Goal: Information Seeking & Learning: Compare options

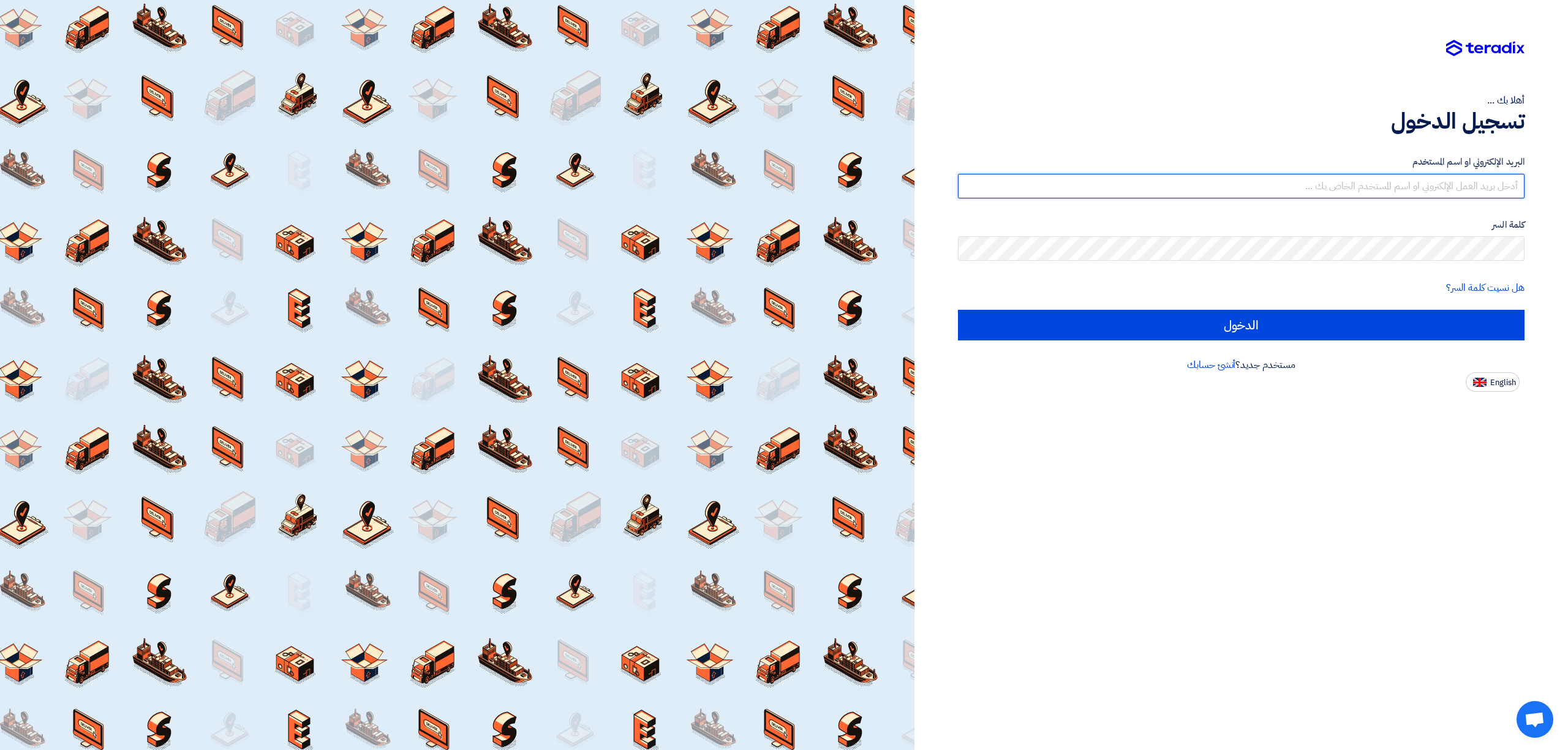
type input "[EMAIL_ADDRESS][DOMAIN_NAME]"
click at [1444, 341] on div "البريد الإلكتروني او اسم المستخدم [EMAIL_ADDRESS][DOMAIN_NAME] كلمة السر هل نسي…" at bounding box center [1241, 247] width 566 height 220
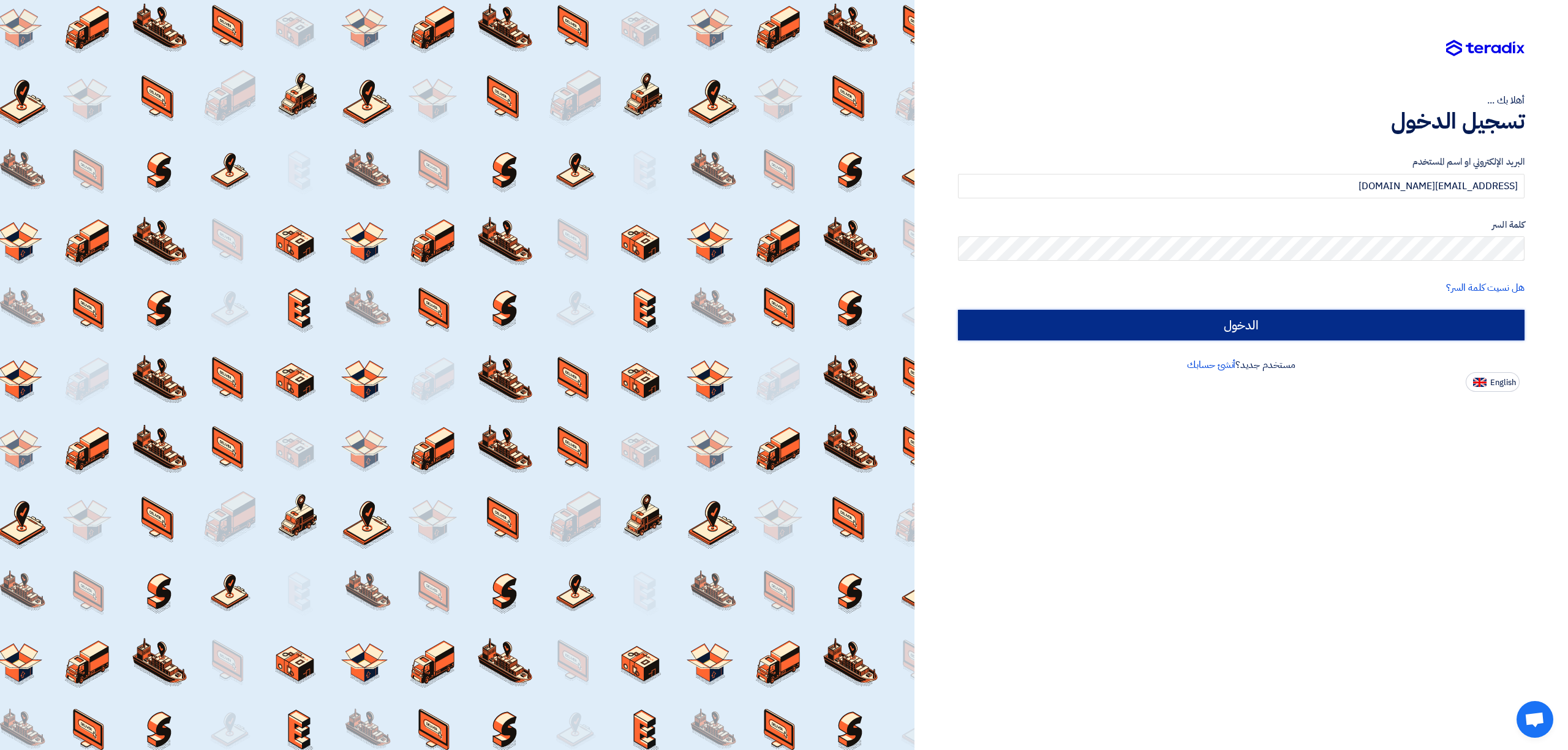
click at [1432, 327] on input "الدخول" at bounding box center [1241, 325] width 566 height 30
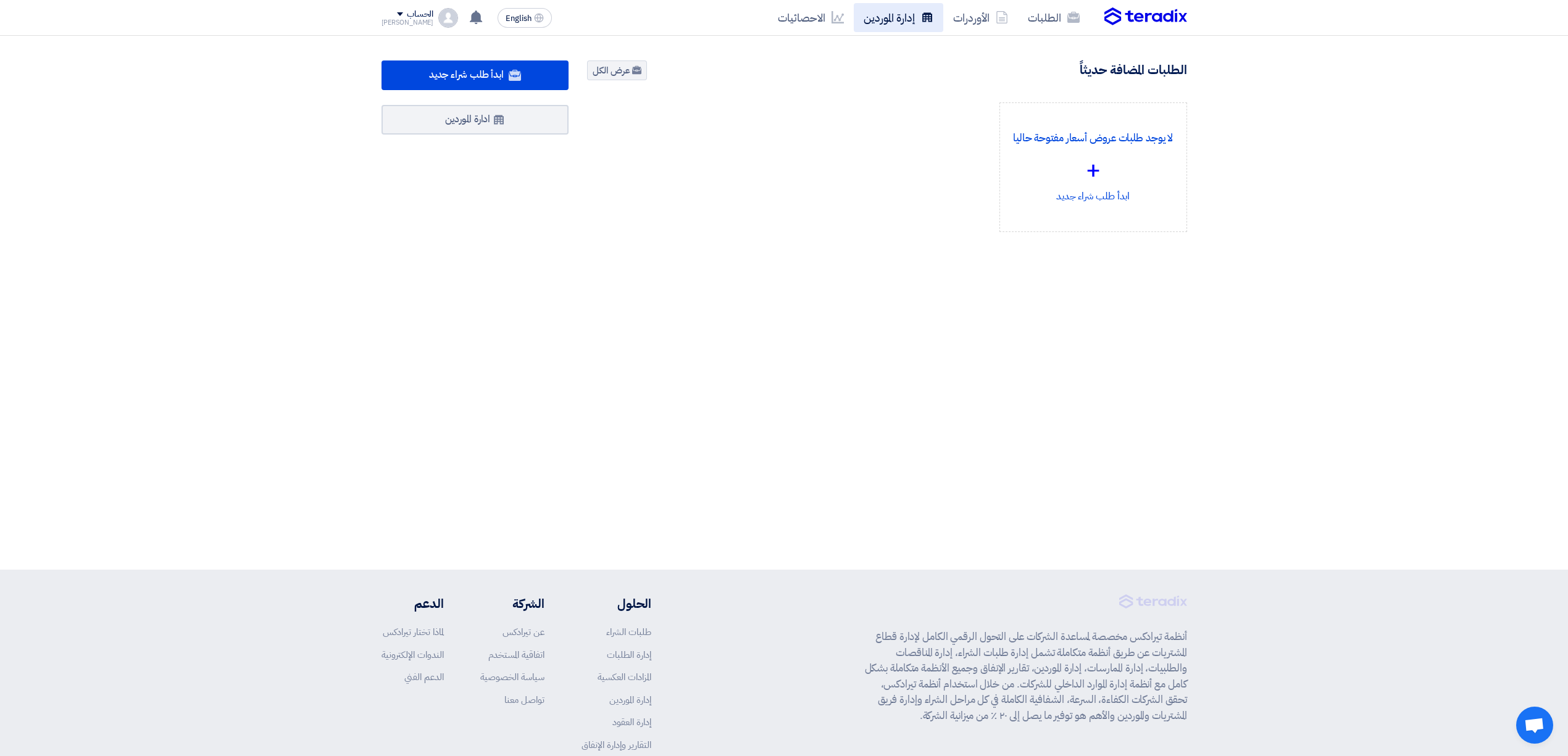
click at [882, 16] on link "إدارة الموردين" at bounding box center [898, 17] width 90 height 29
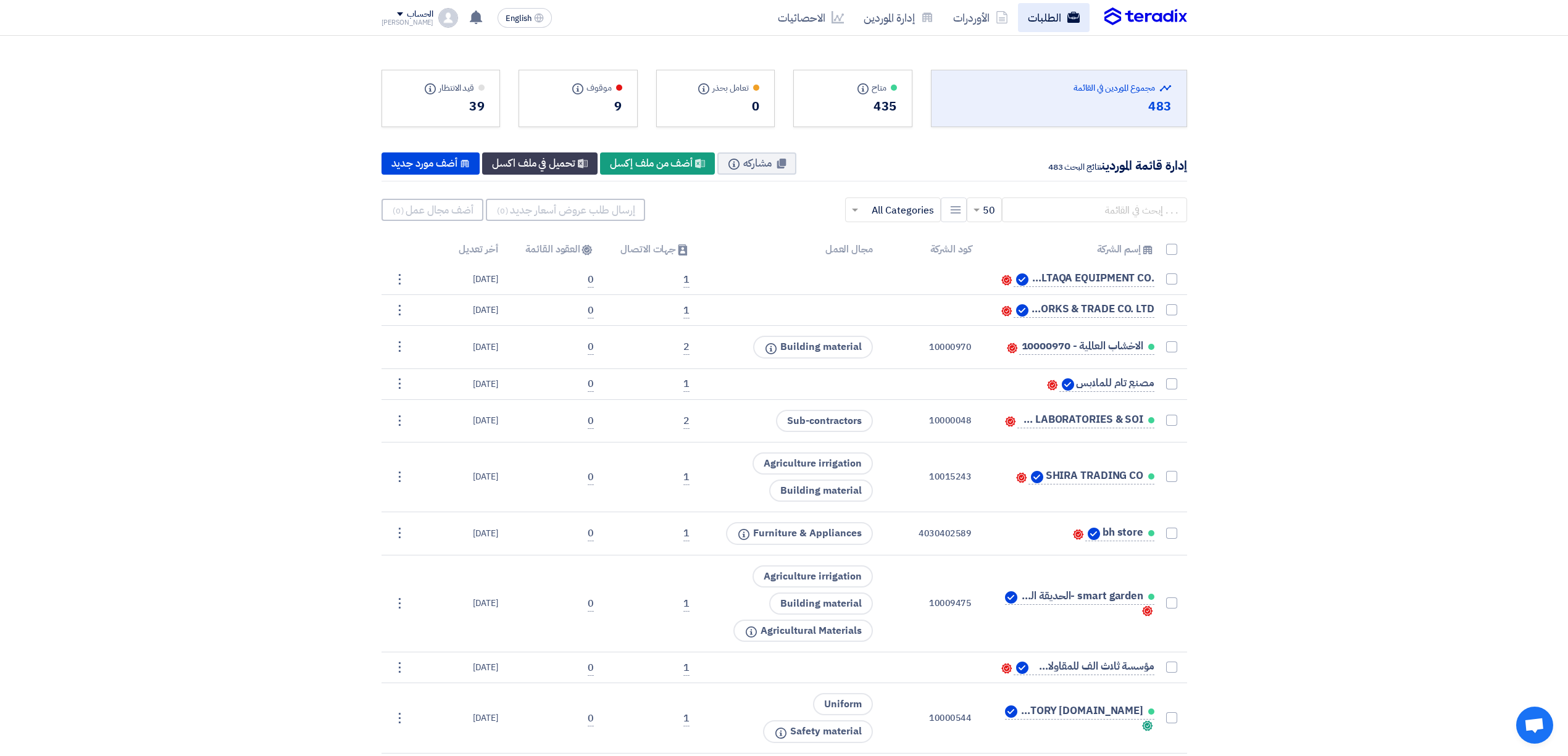
click at [1054, 13] on link "الطلبات" at bounding box center [1053, 17] width 72 height 29
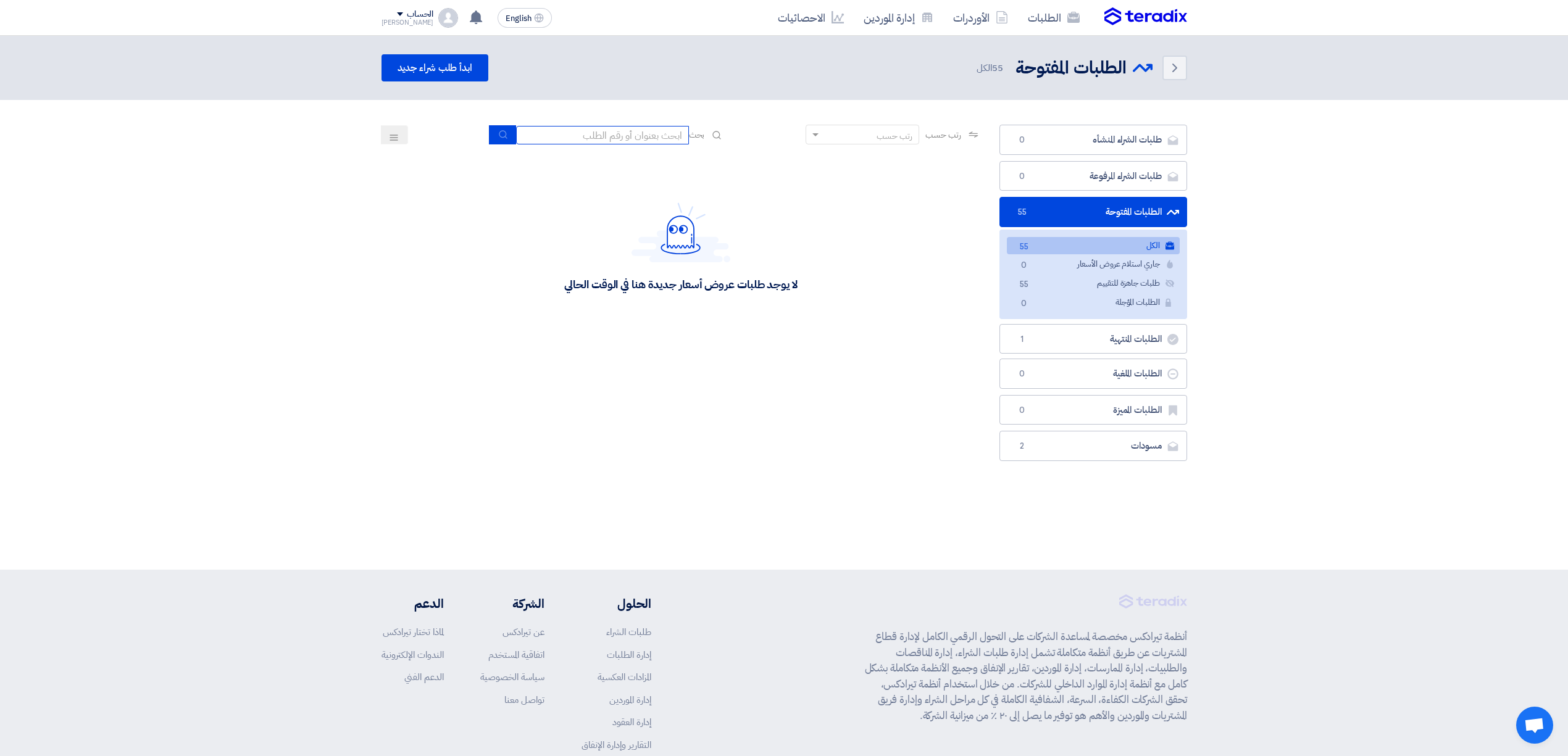
click at [645, 136] on input at bounding box center [603, 135] width 173 height 18
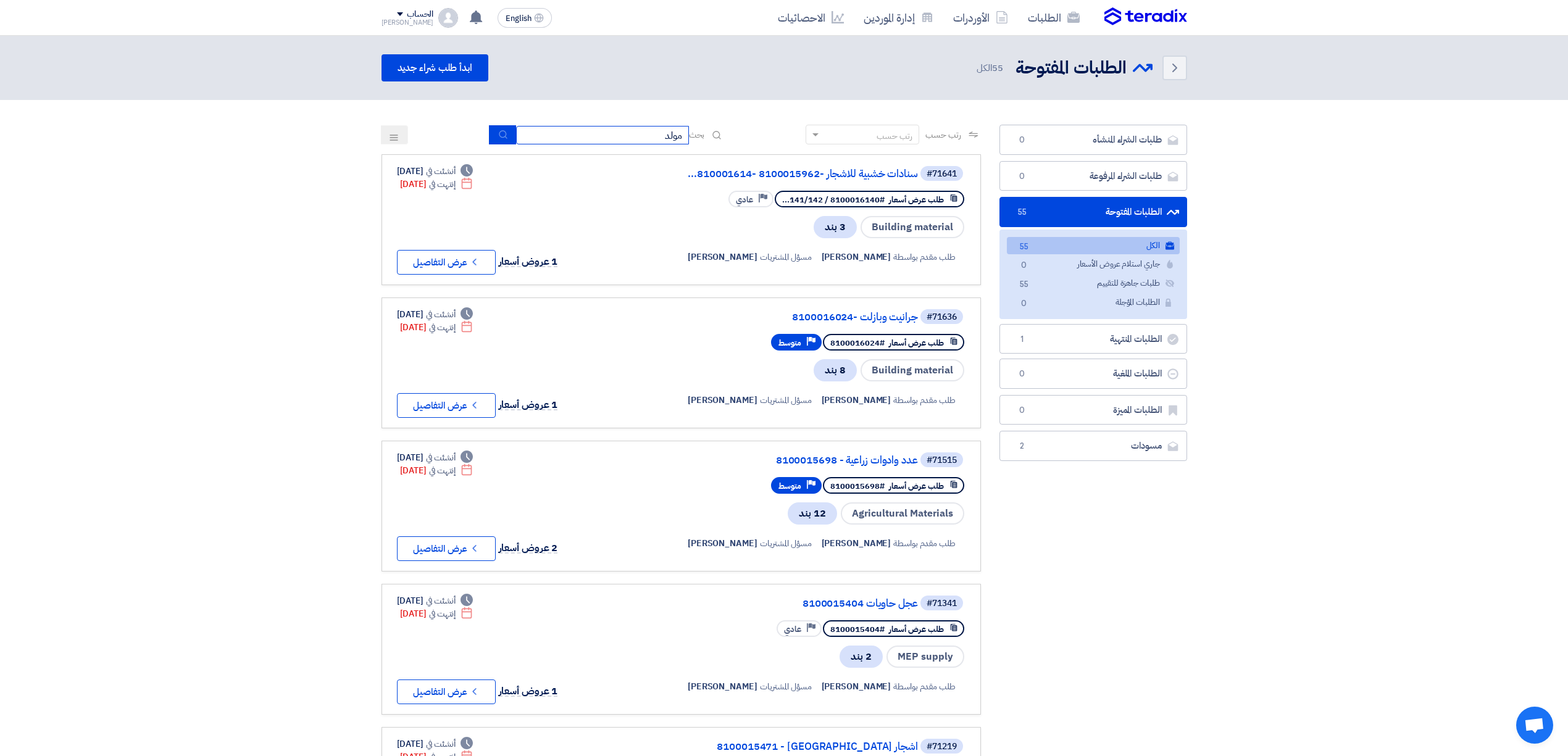
type input "مولد"
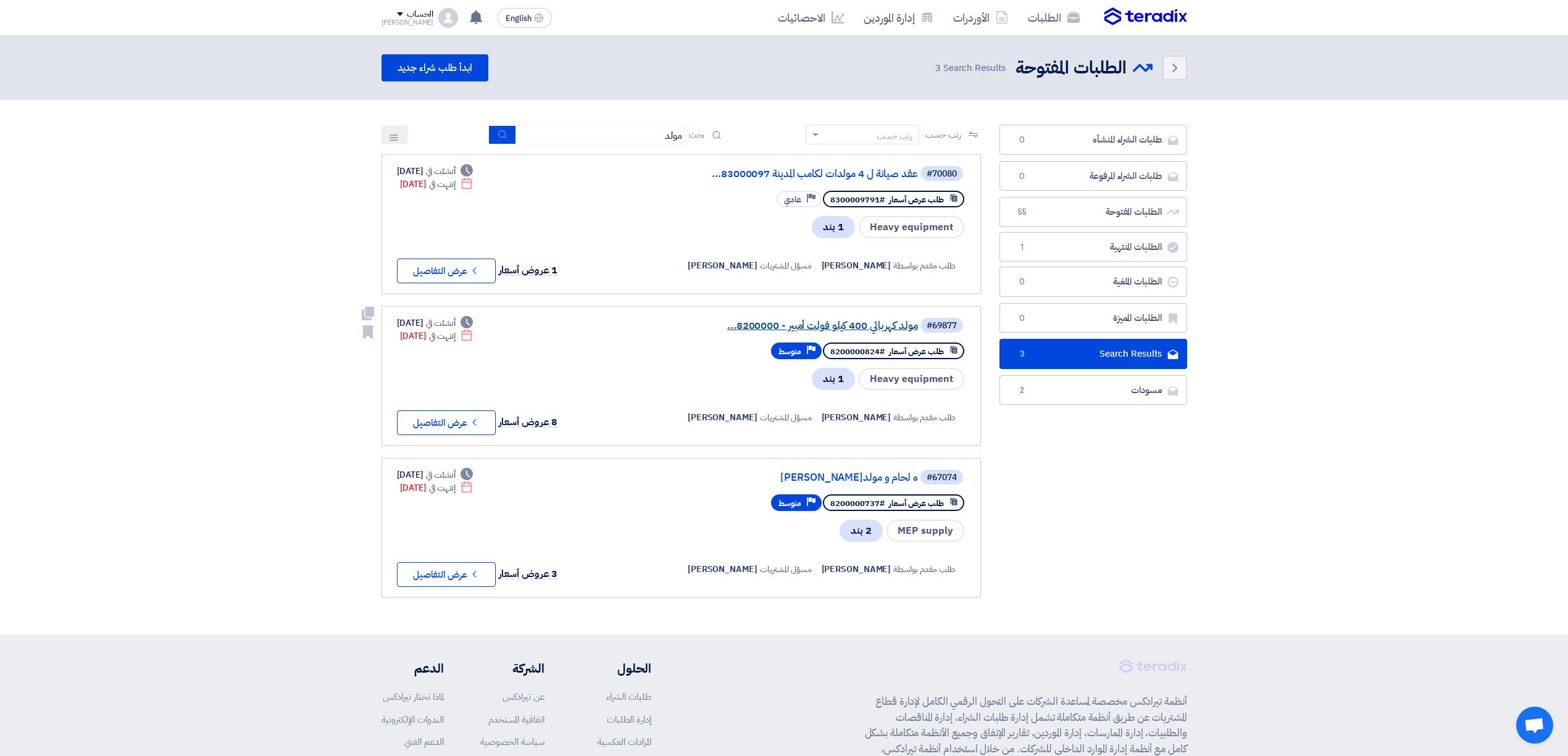
click at [861, 328] on link "مولد كهربائي 400 كيلو فولت أمبير - 8200000..." at bounding box center [794, 326] width 246 height 11
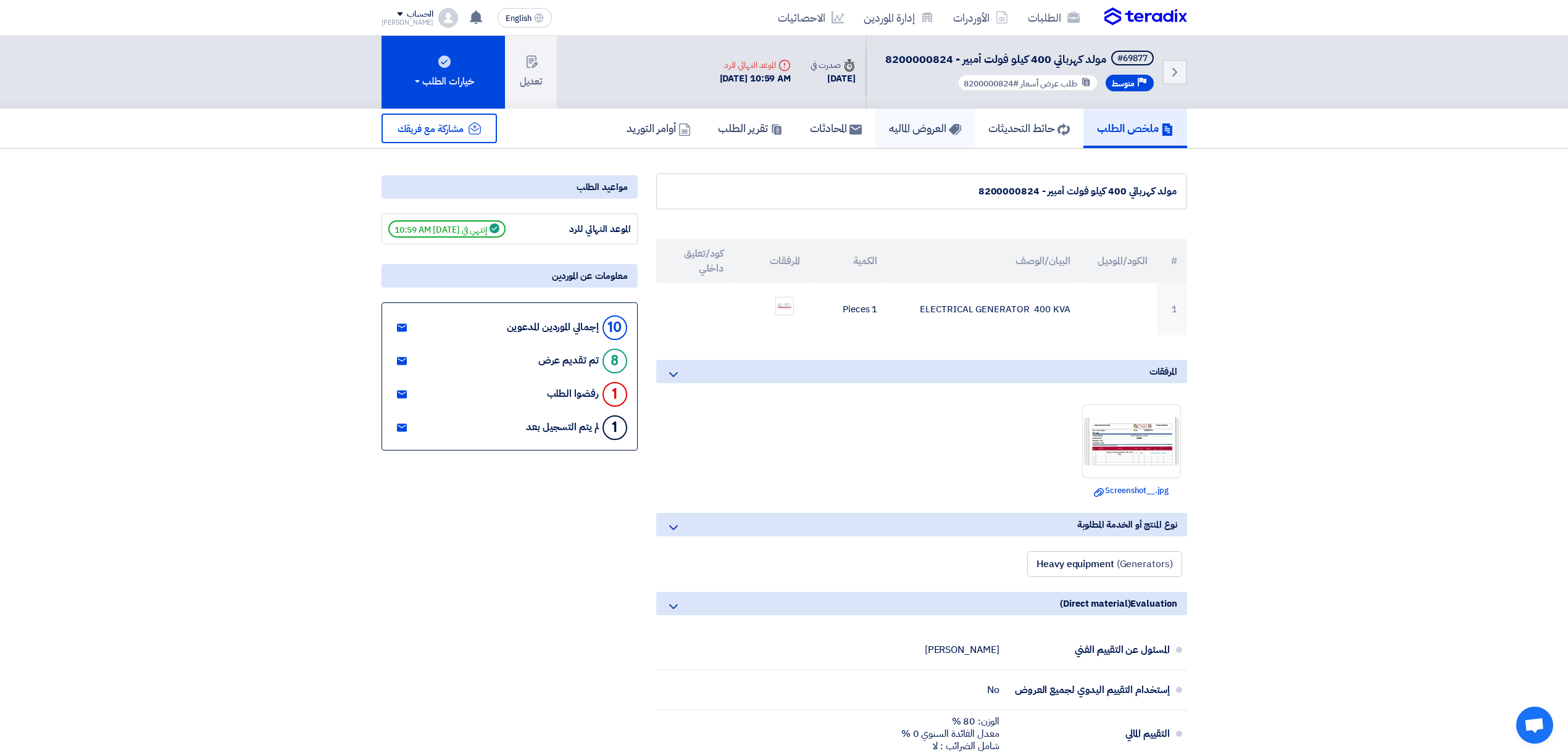
click at [889, 126] on h5 "العروض الماليه" at bounding box center [925, 128] width 73 height 14
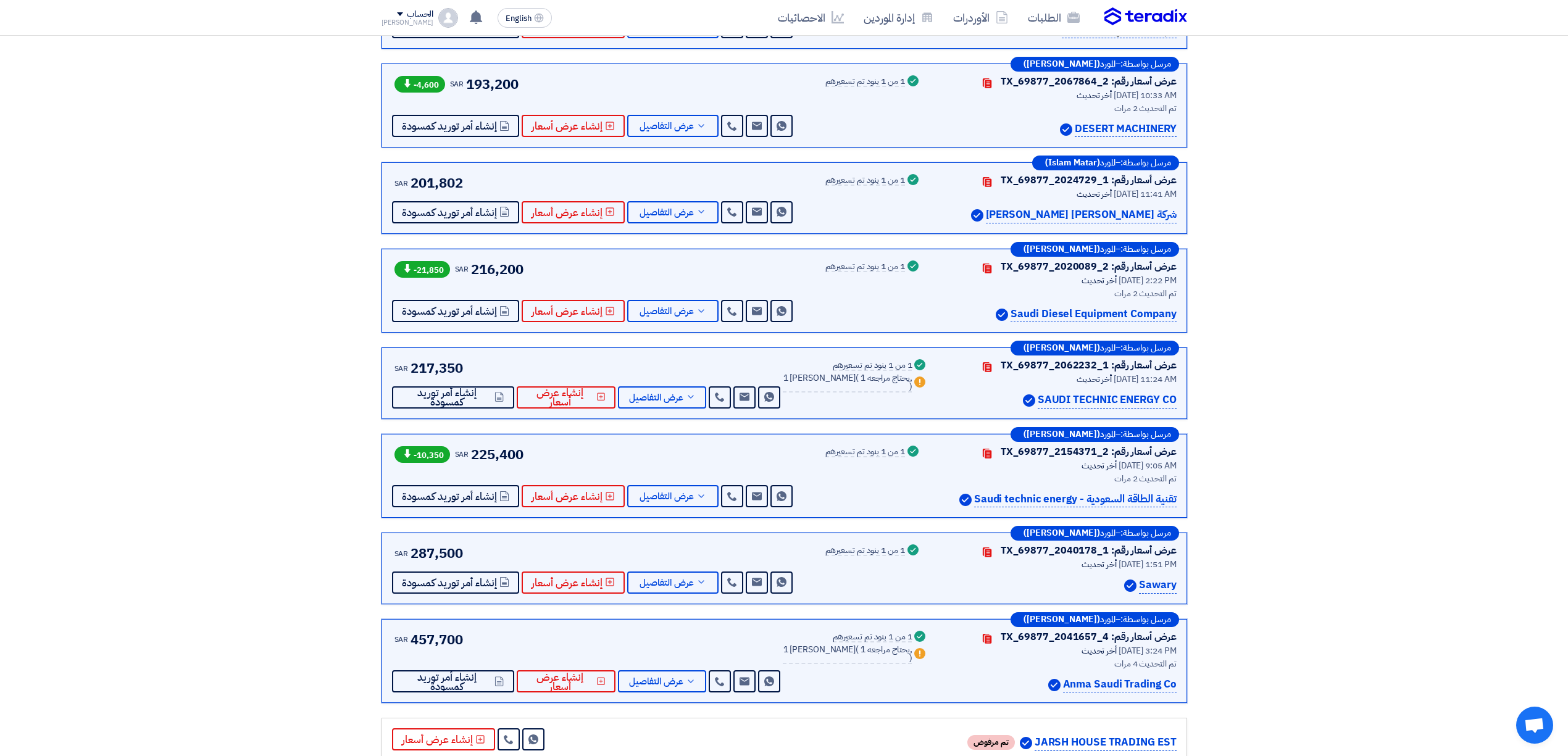
scroll to position [329, 0]
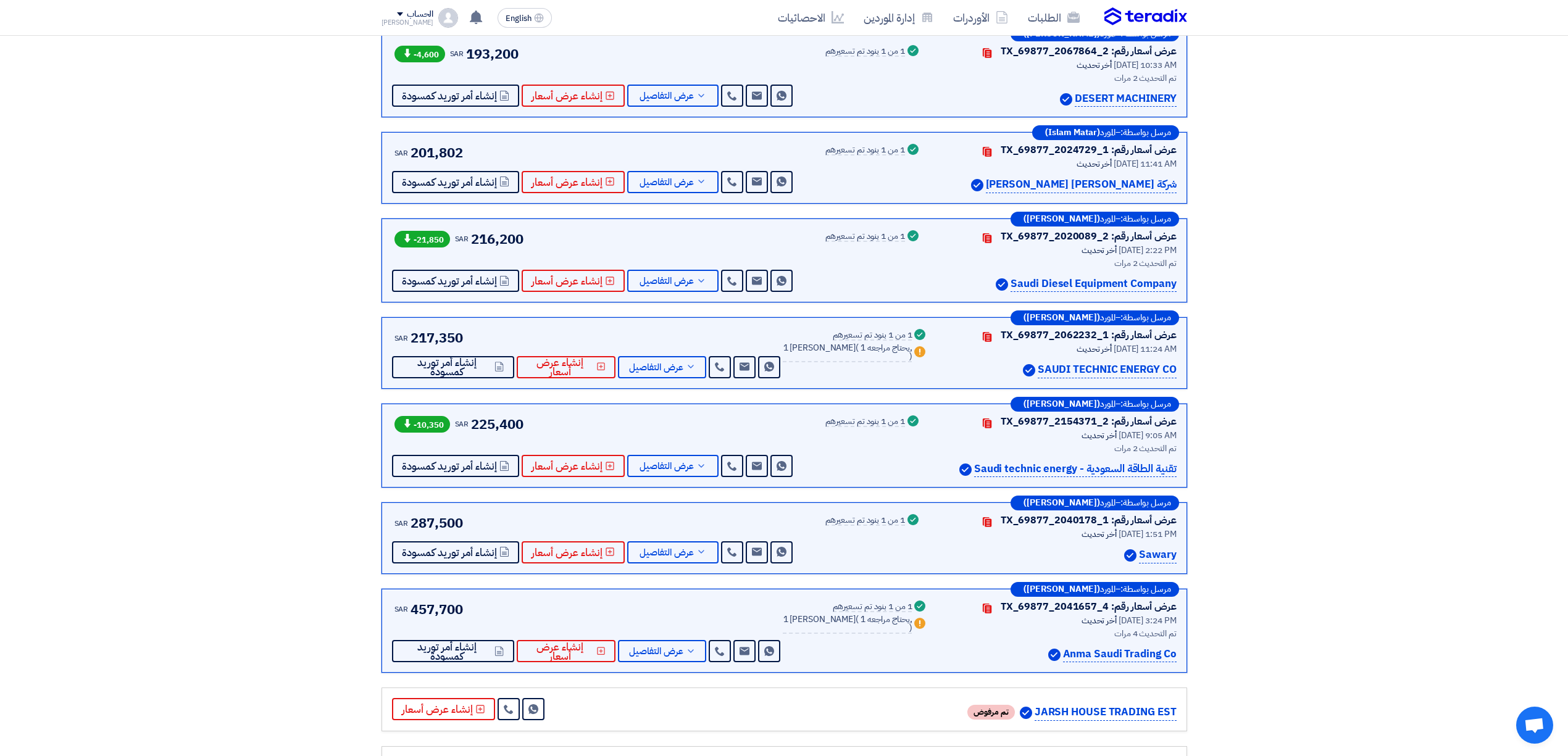
drag, startPoint x: 1063, startPoint y: 660, endPoint x: 1187, endPoint y: 660, distance: 124.0
click at [1187, 660] on div "مرسل بواسطة: – المورد ([PERSON_NAME][DATE]) عرض أسعار رقم: TX_69877_2020778_1 C…" at bounding box center [783, 364] width 824 height 861
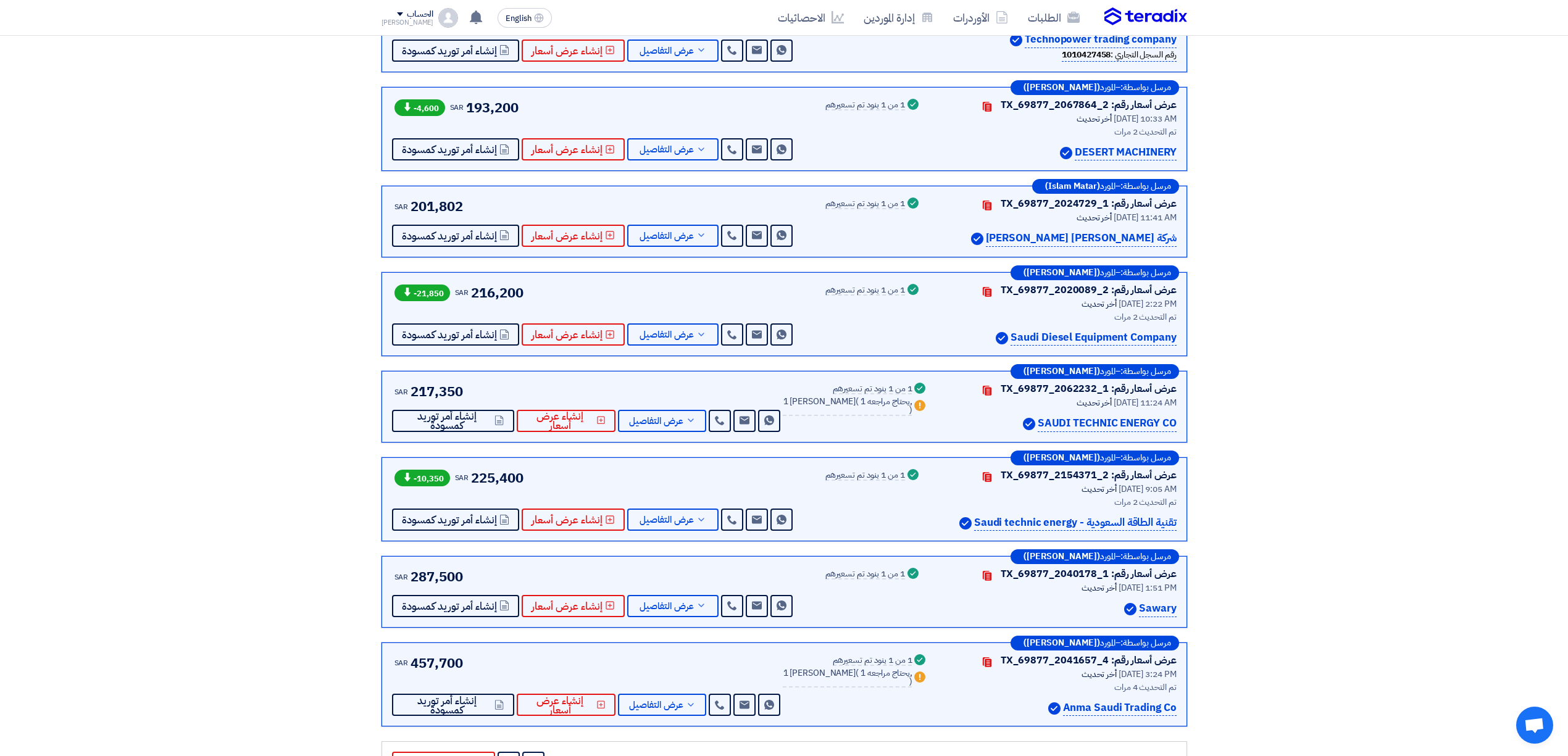
scroll to position [247, 0]
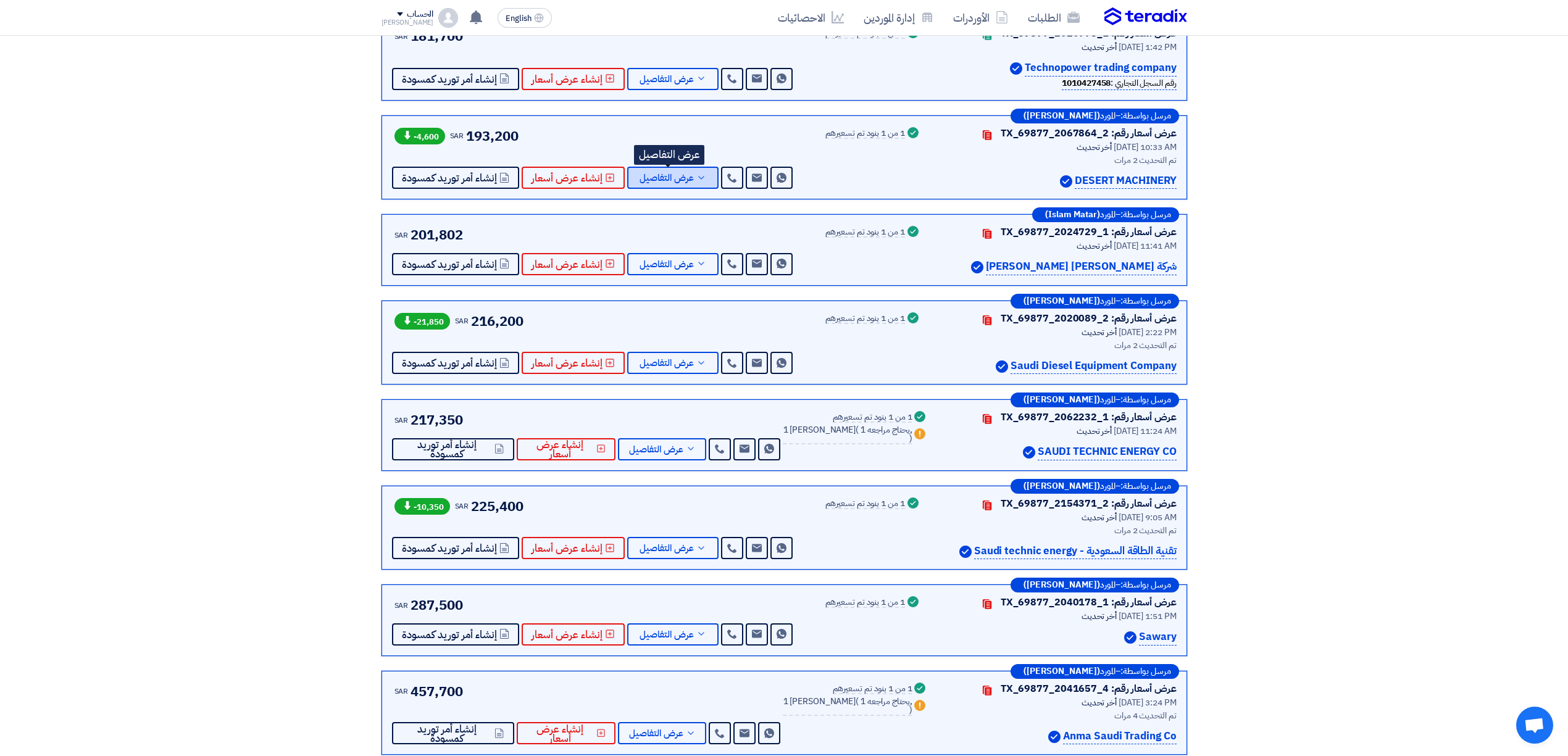
click at [670, 178] on span "عرض التفاصيل" at bounding box center [667, 177] width 54 height 9
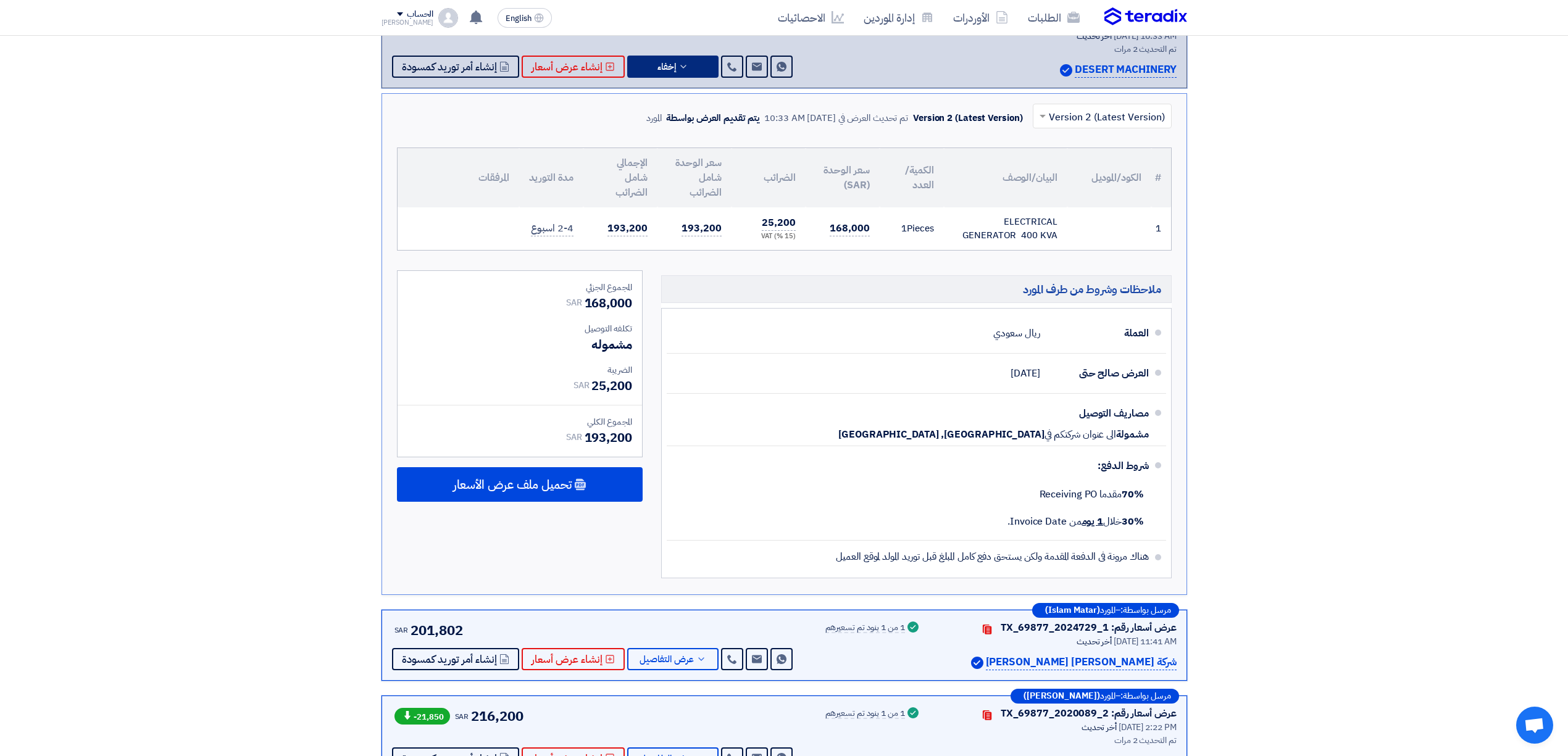
scroll to position [329, 0]
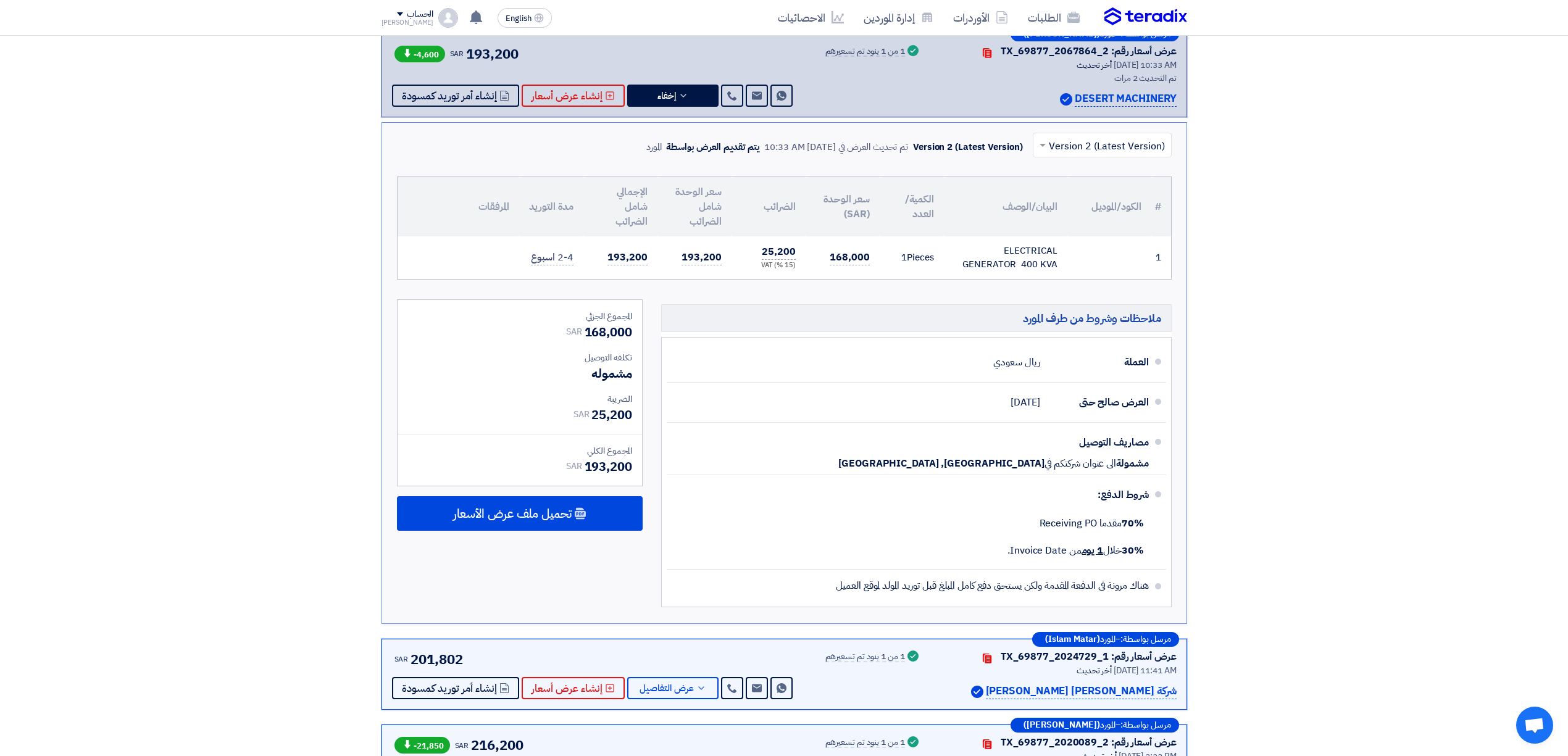
drag, startPoint x: 831, startPoint y: 261, endPoint x: 871, endPoint y: 253, distance: 40.8
click at [871, 253] on td "168,000" at bounding box center [843, 258] width 74 height 43
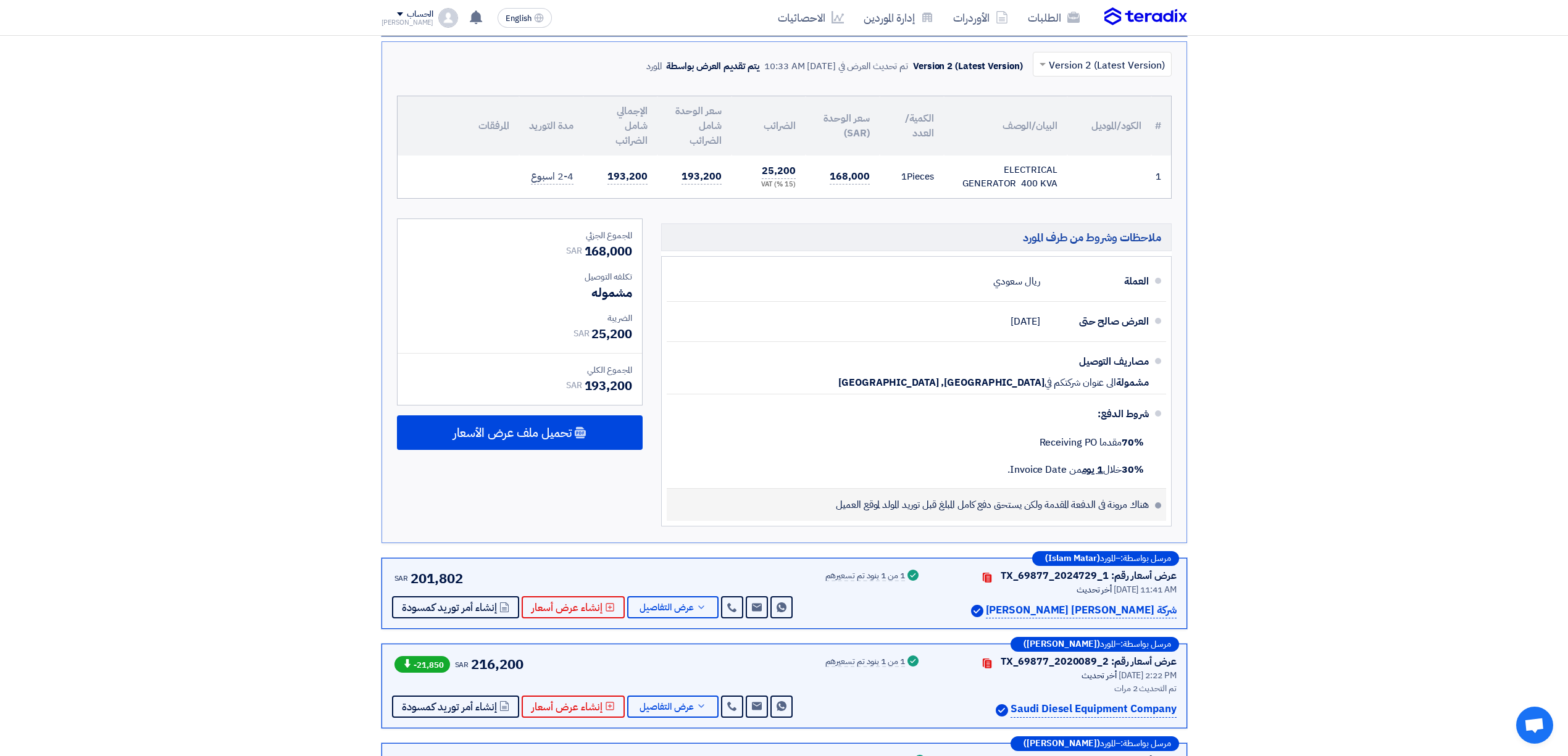
scroll to position [411, 0]
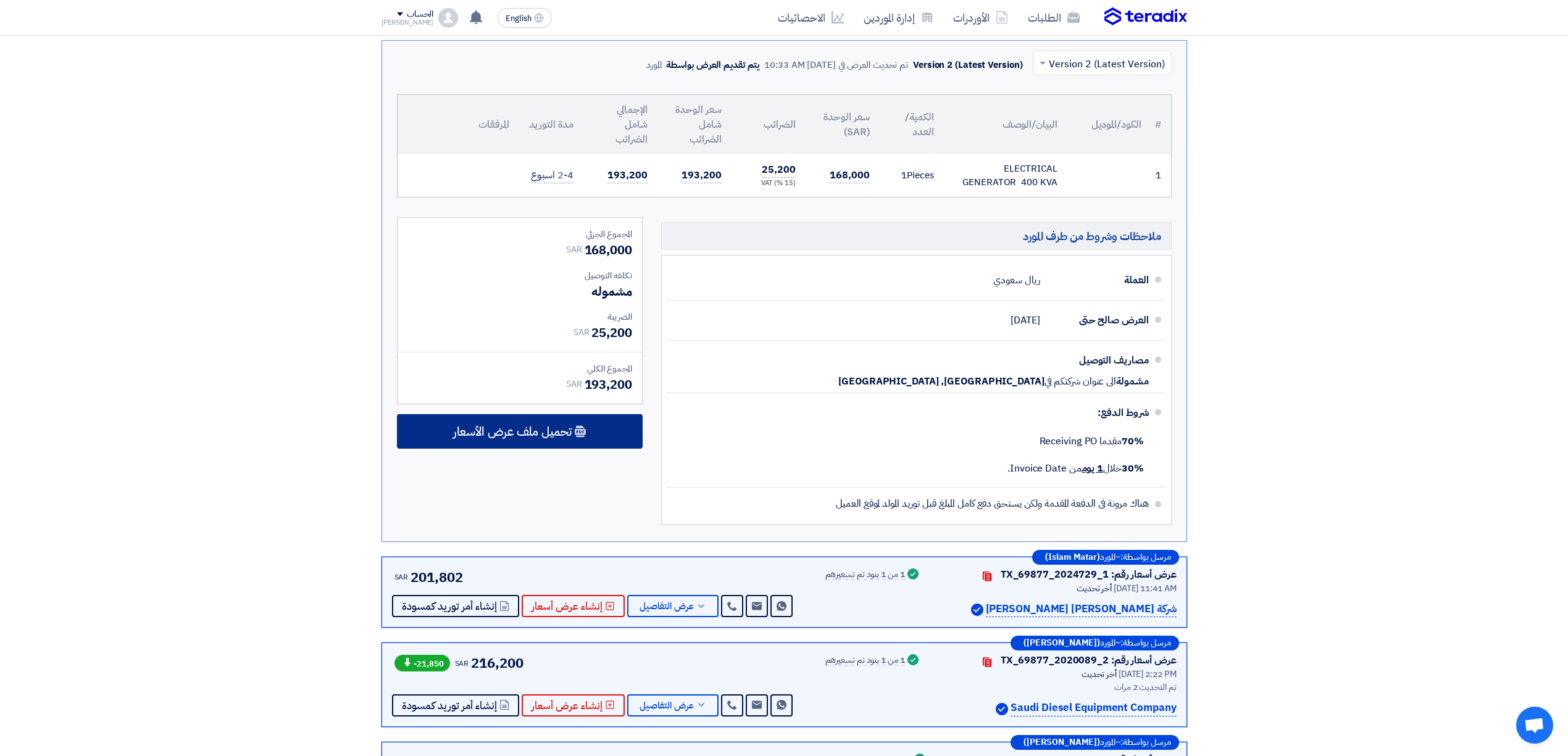
click at [543, 437] on span "تحميل ملف عرض الأسعار" at bounding box center [512, 431] width 119 height 11
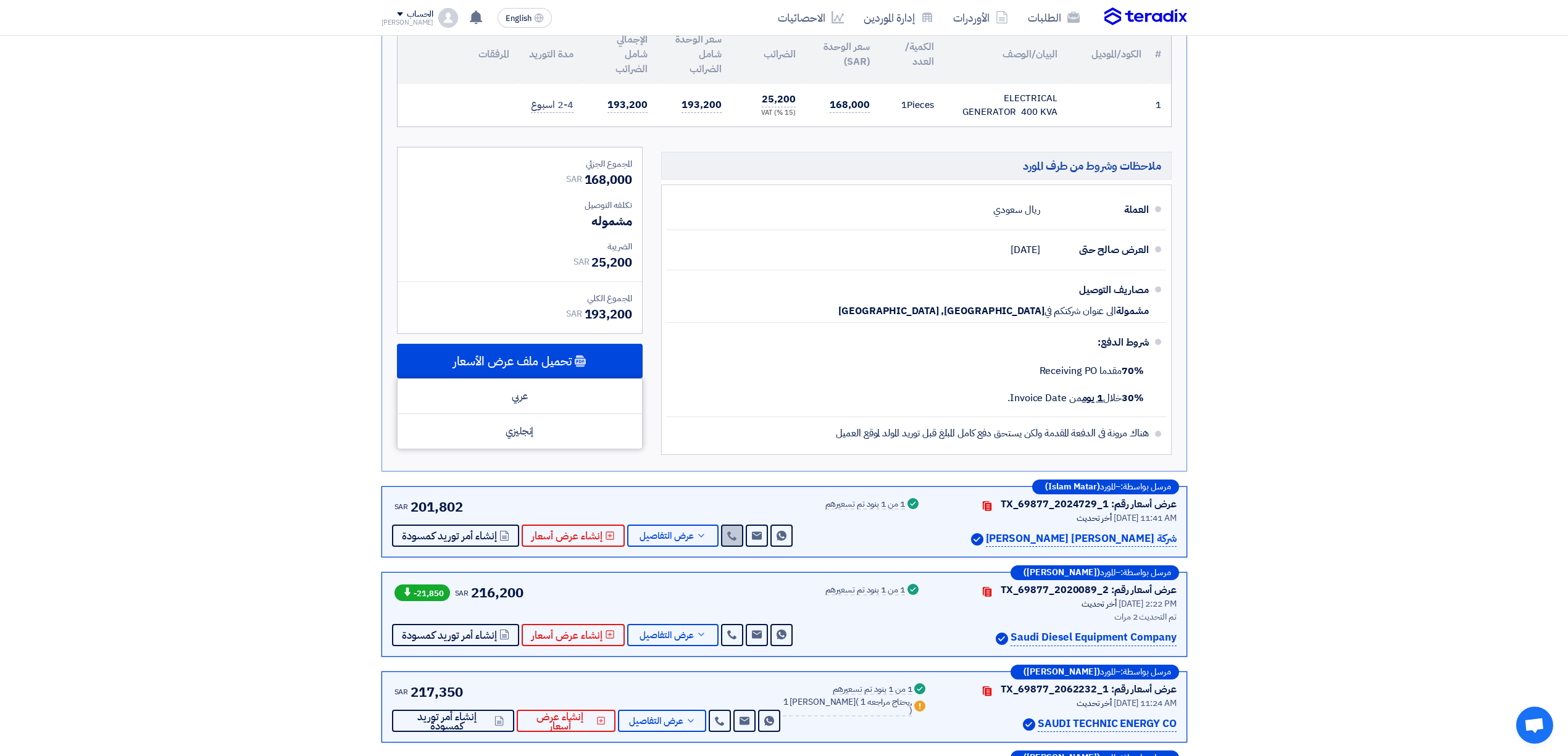
scroll to position [575, 0]
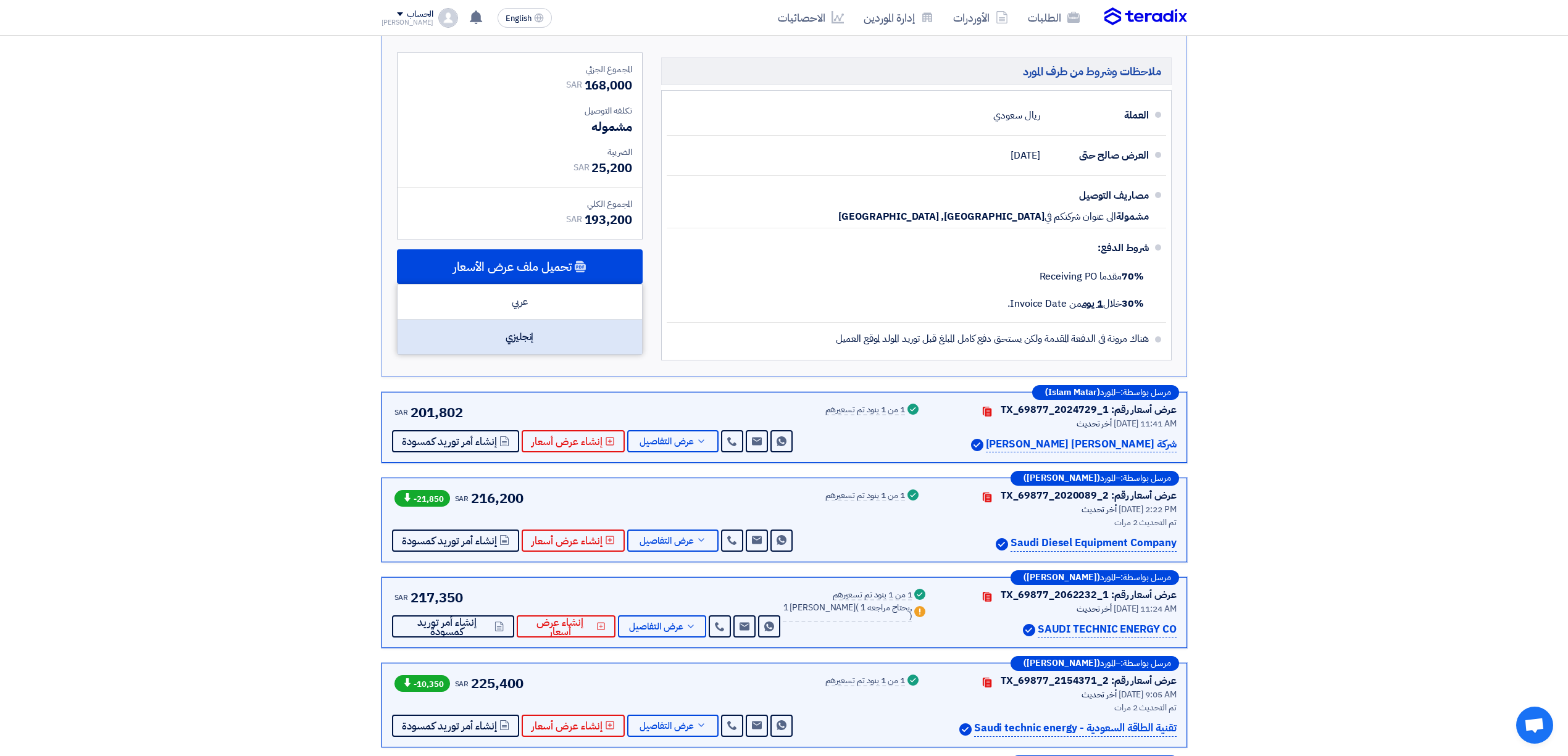
click at [566, 333] on div "إنجليزي" at bounding box center [519, 337] width 244 height 35
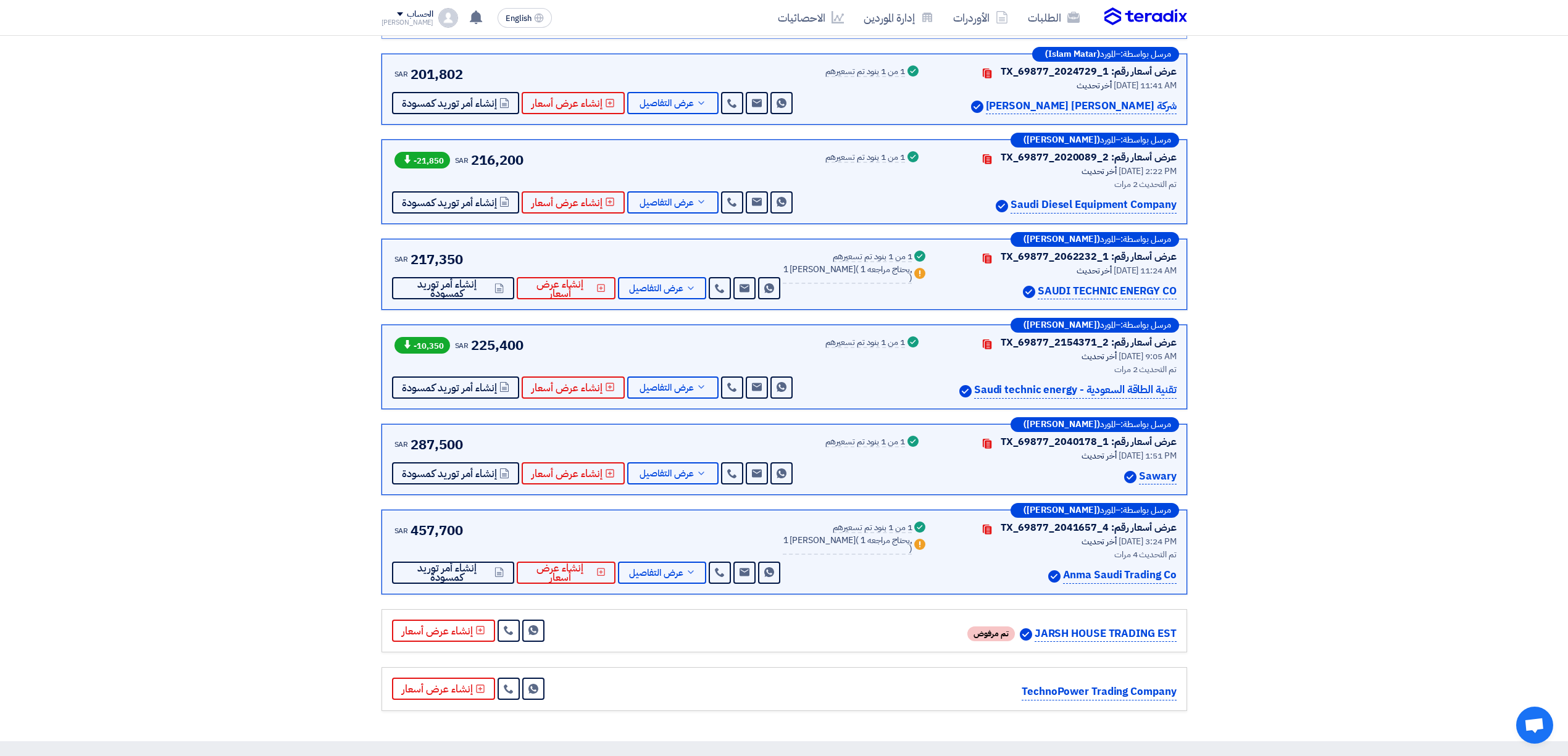
scroll to position [988, 0]
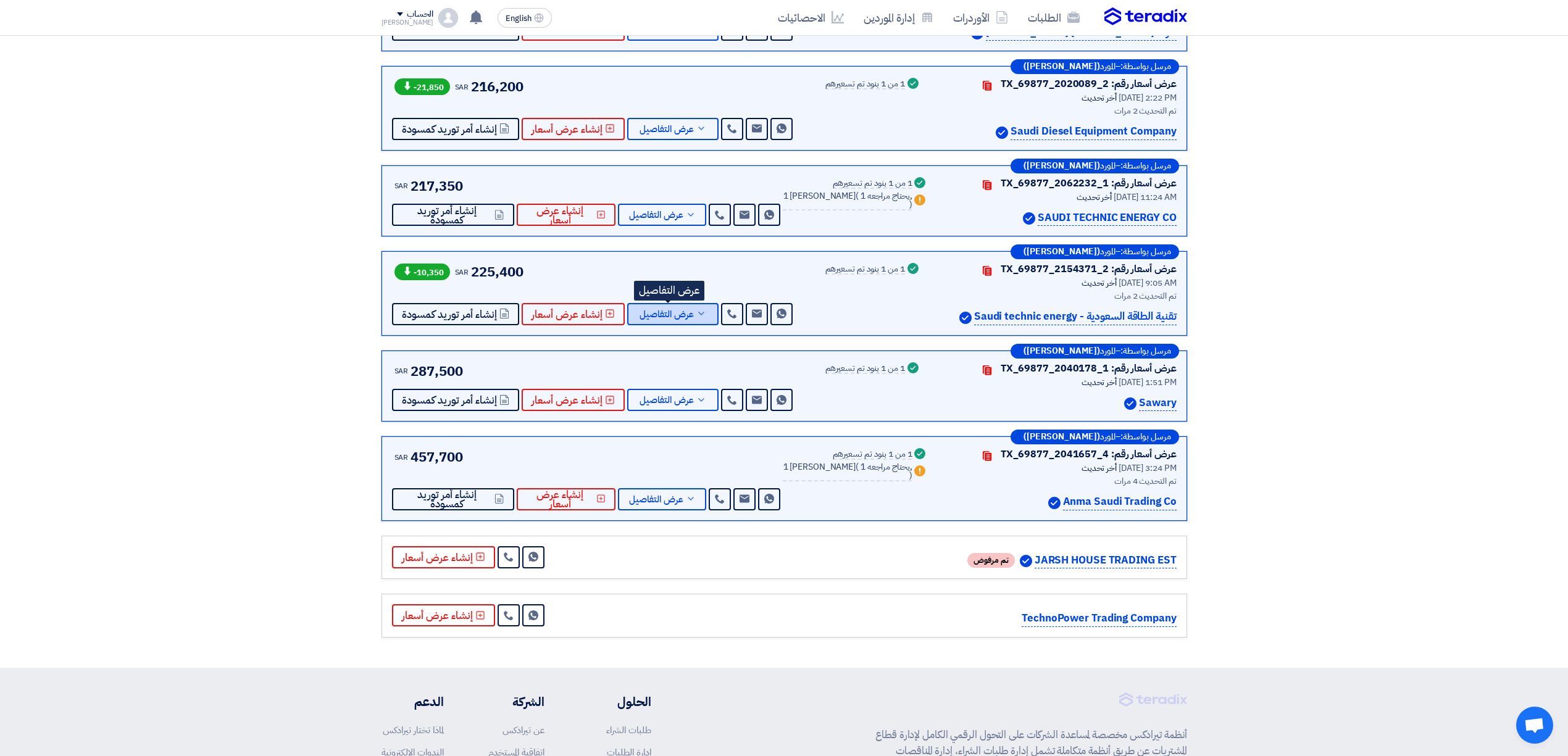
click at [657, 313] on span "عرض التفاصيل" at bounding box center [667, 314] width 54 height 9
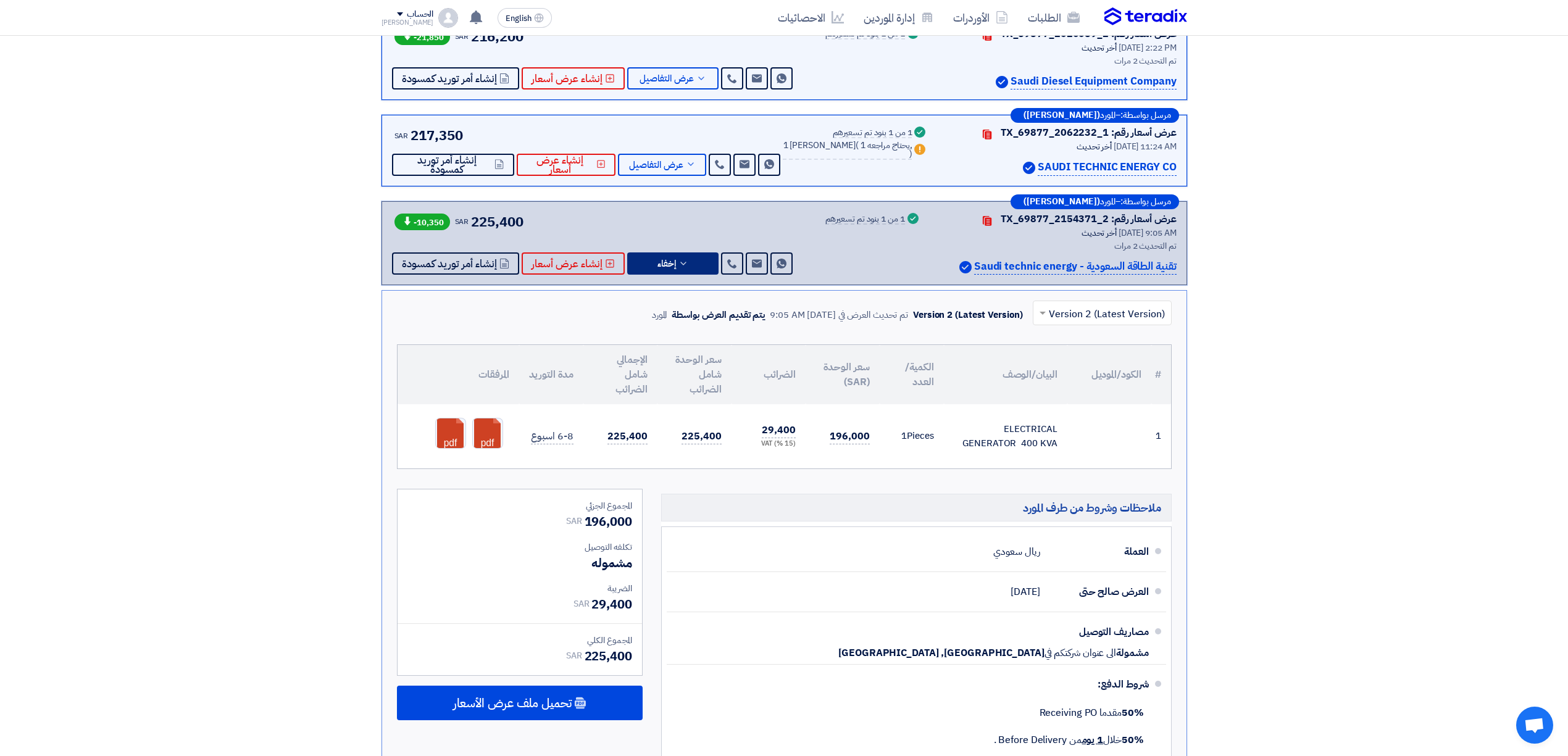
scroll to position [561, 0]
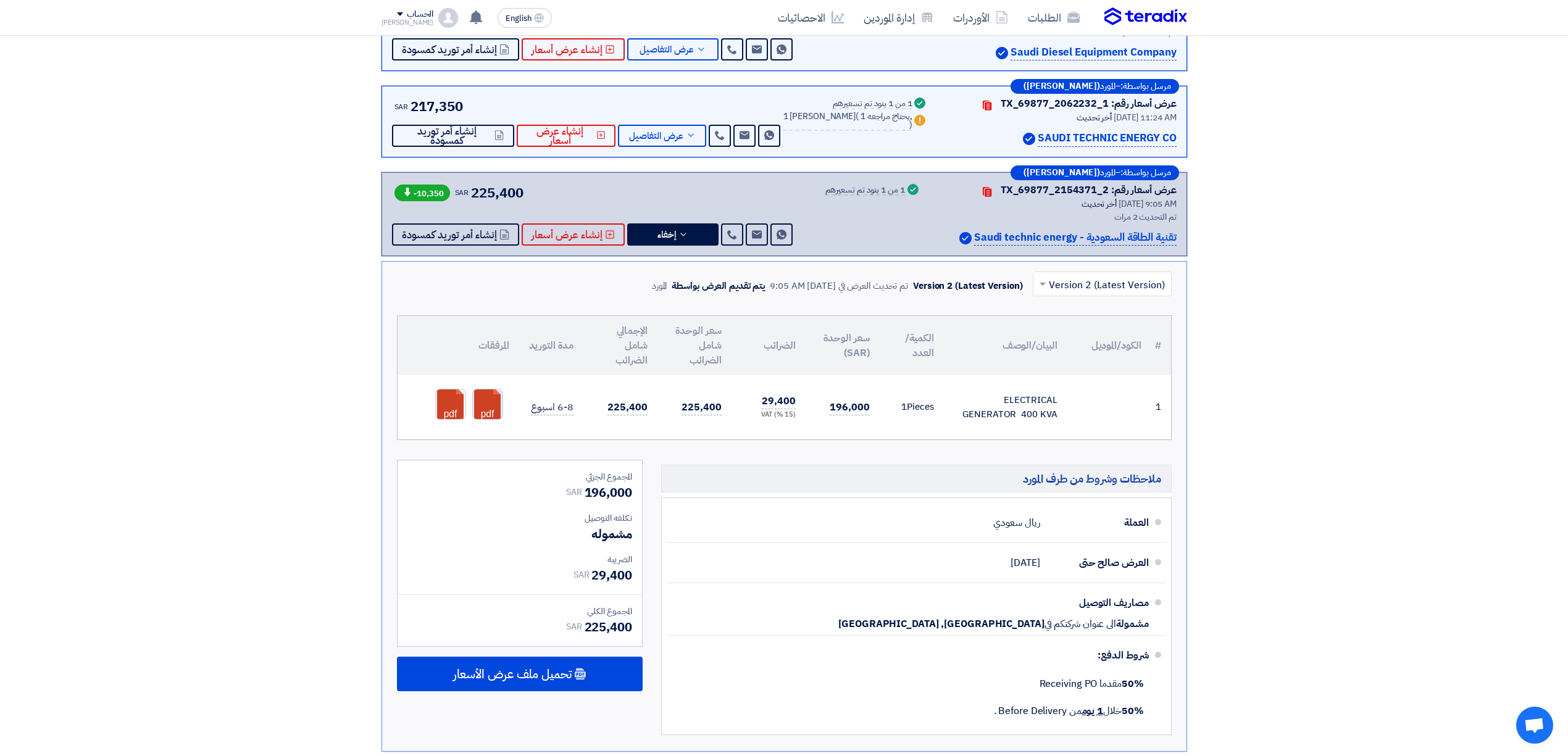
click at [492, 412] on link at bounding box center [522, 426] width 99 height 74
click at [453, 411] on link at bounding box center [486, 426] width 99 height 74
click at [496, 408] on link at bounding box center [522, 426] width 99 height 74
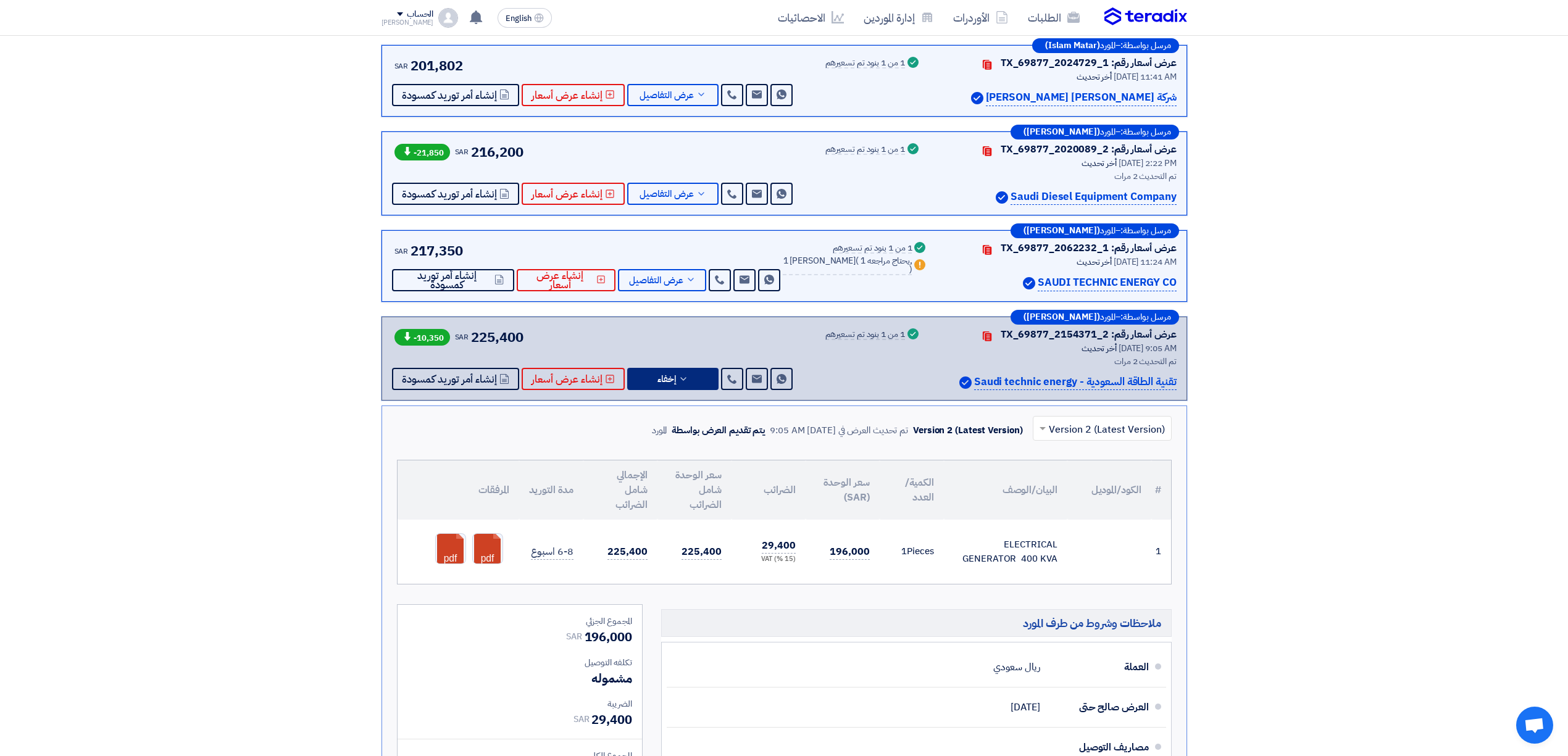
scroll to position [396, 0]
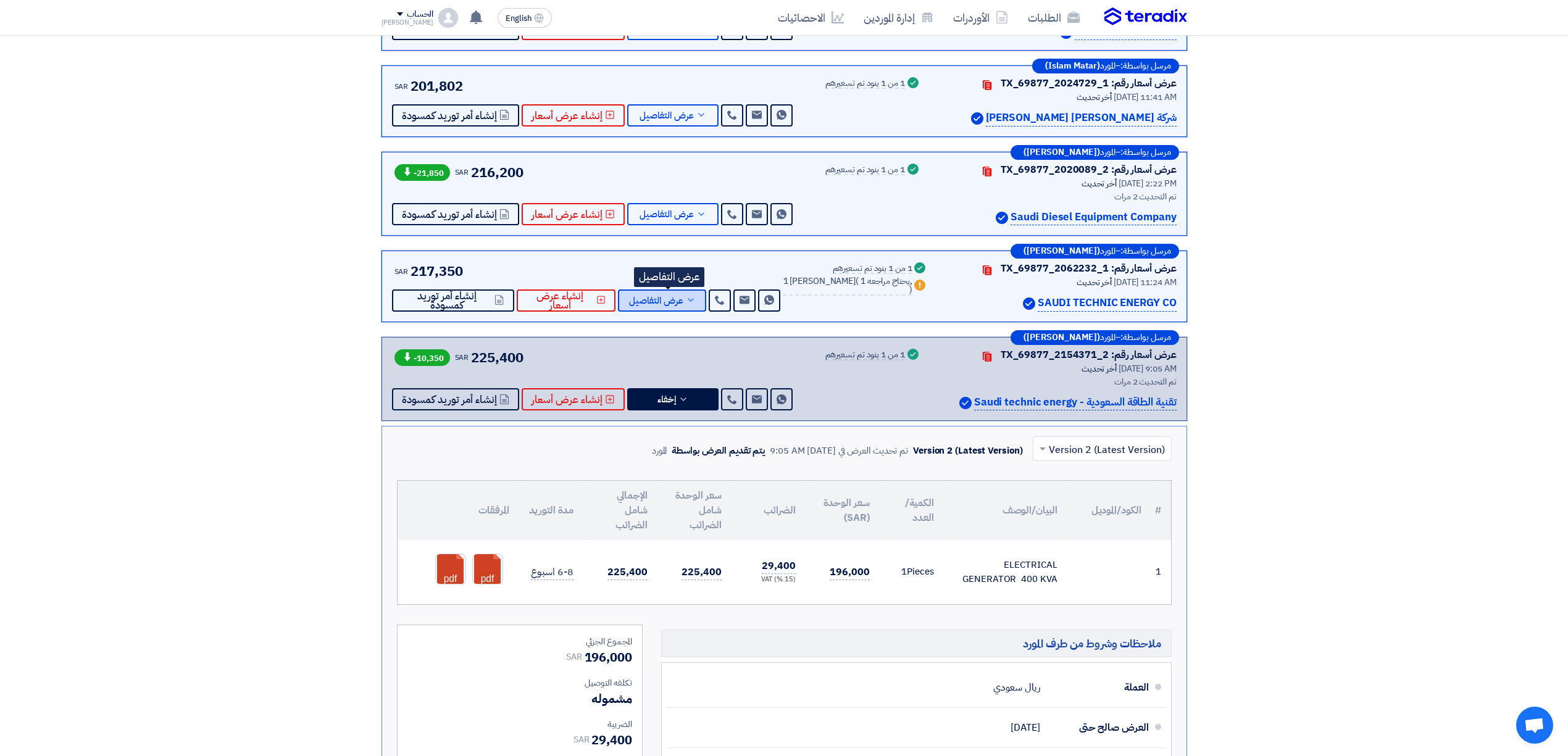
click at [672, 297] on span "عرض التفاصيل" at bounding box center [656, 300] width 54 height 9
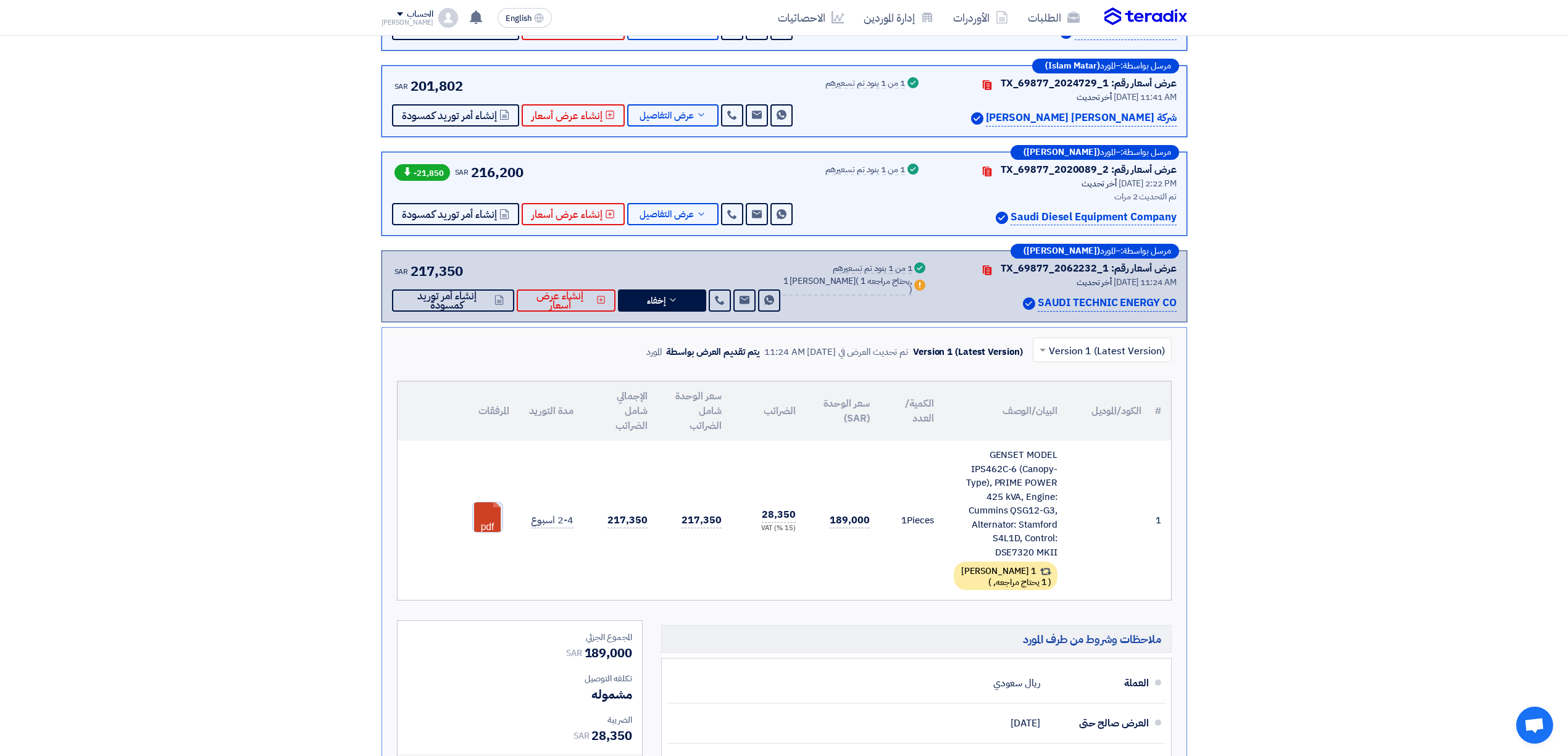
click at [495, 519] on link at bounding box center [522, 539] width 99 height 74
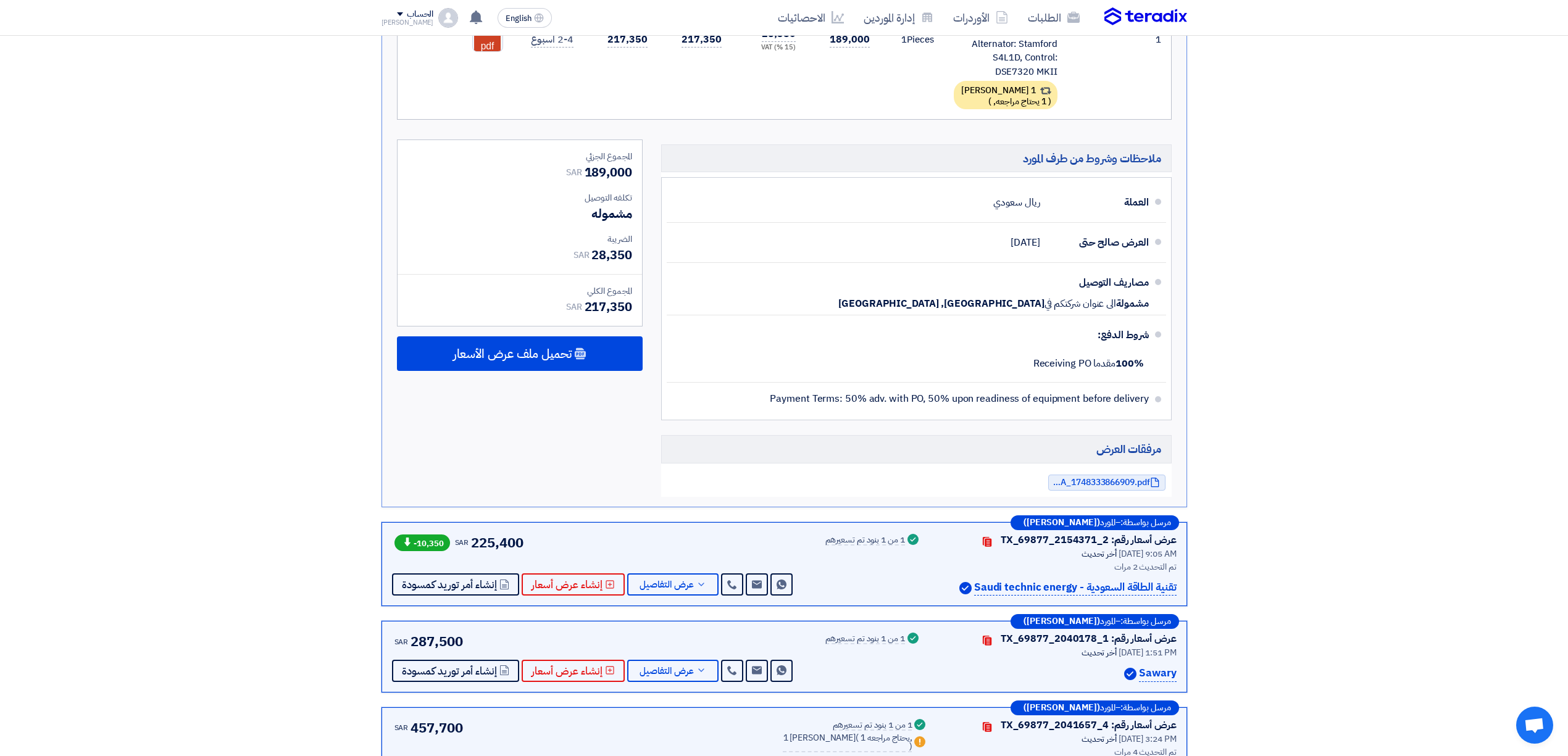
scroll to position [988, 0]
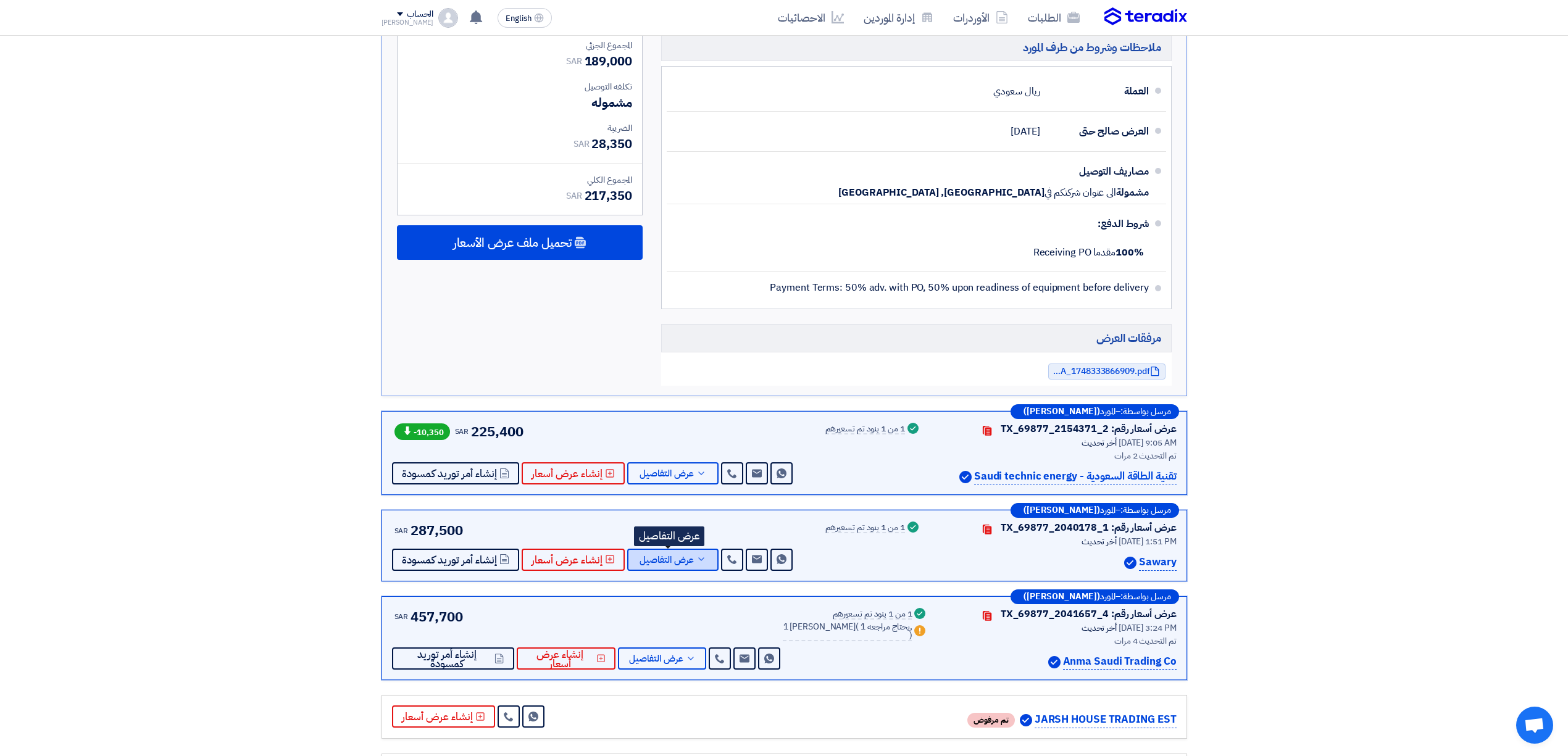
click at [680, 563] on span "عرض التفاصيل" at bounding box center [667, 560] width 54 height 9
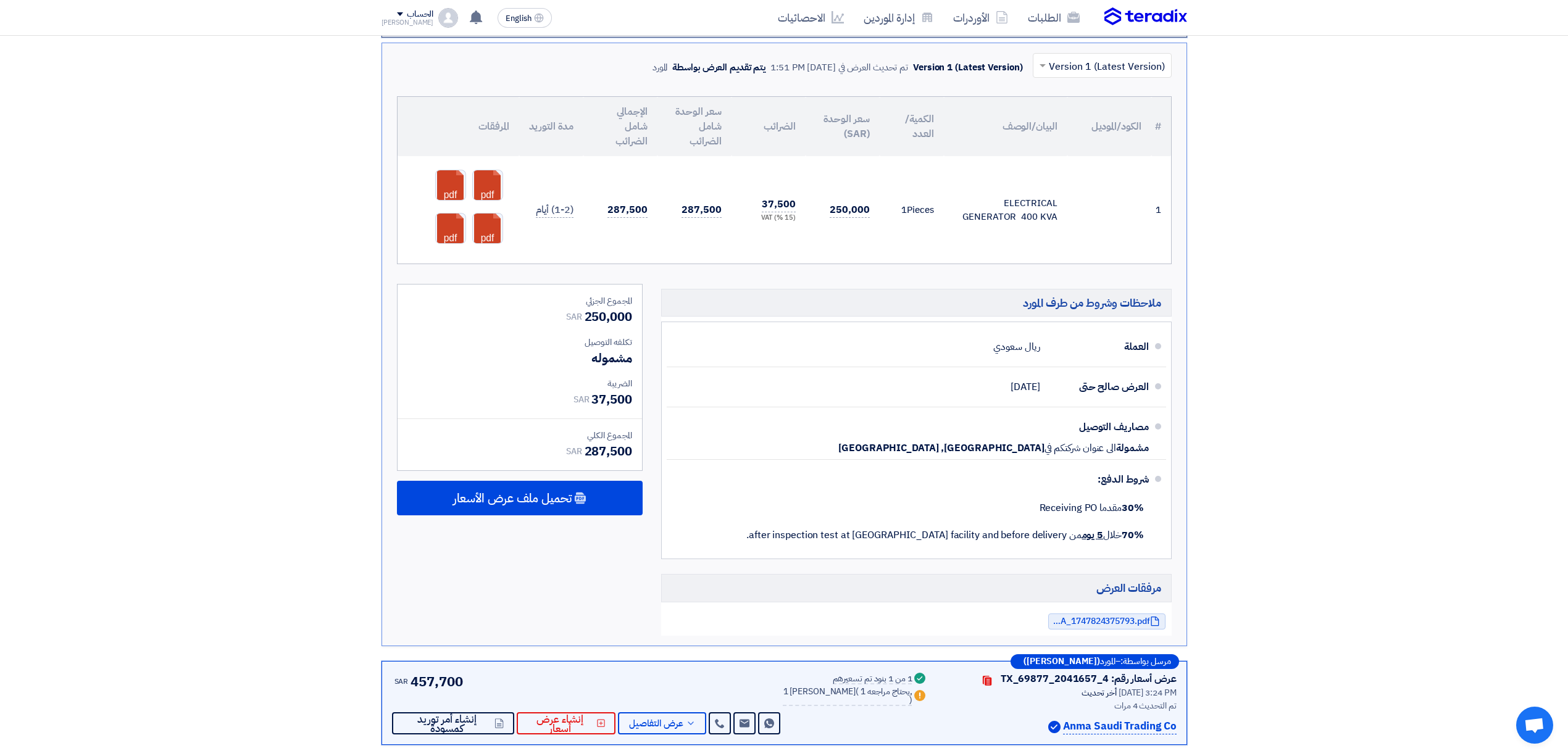
scroll to position [1069, 0]
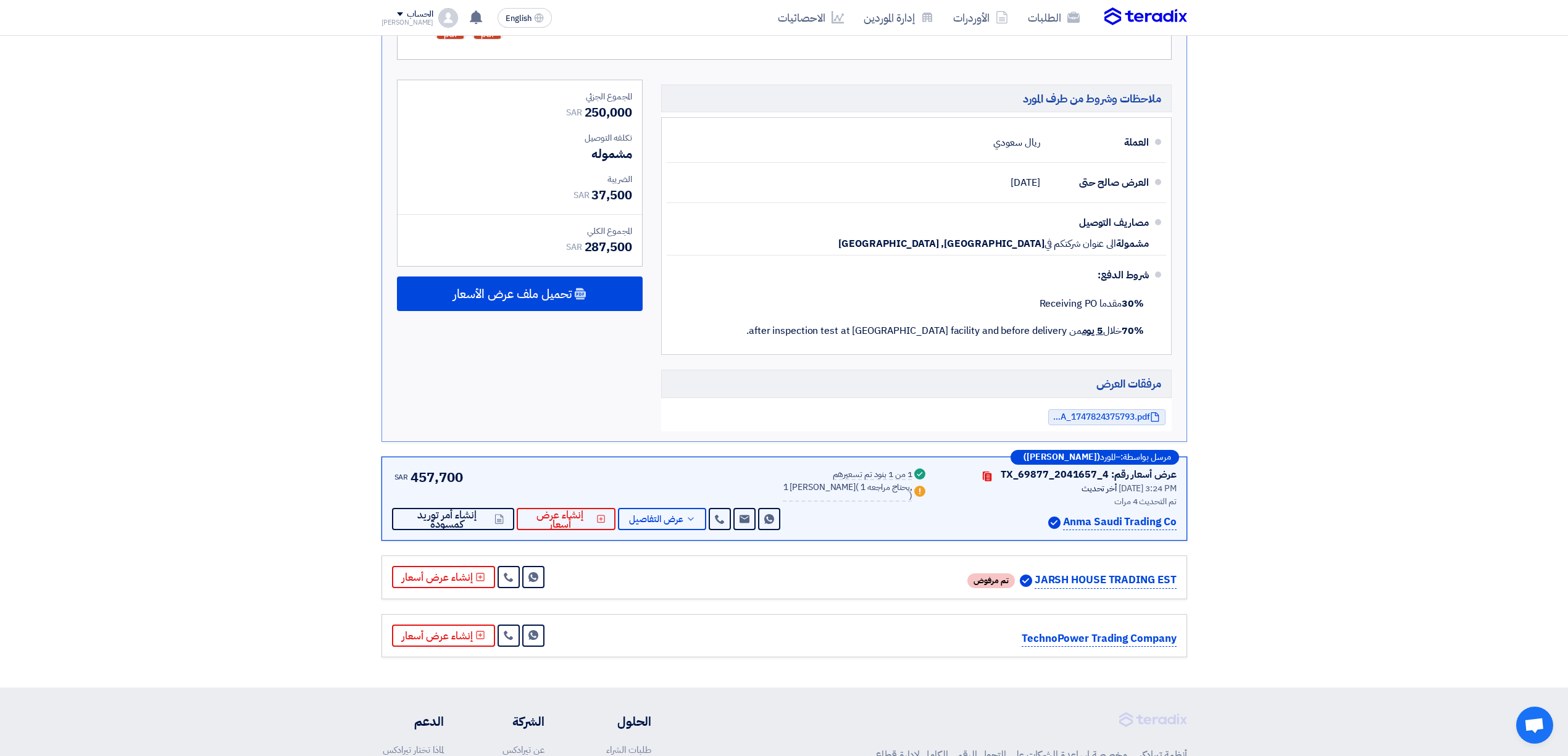
click at [683, 537] on div "مرسل بواسطة: – المورد (Almohanad Aljahdali) عرض أسعار رقم: TX_69877_2041657_4 C…" at bounding box center [784, 499] width 805 height 85
click at [682, 538] on div "مرسل بواسطة: – المورد (Almohanad Aljahdali) عرض أسعار رقم: TX_69877_2041657_4 C…" at bounding box center [784, 499] width 805 height 85
click at [684, 530] on button "عرض التفاصيل" at bounding box center [661, 519] width 88 height 22
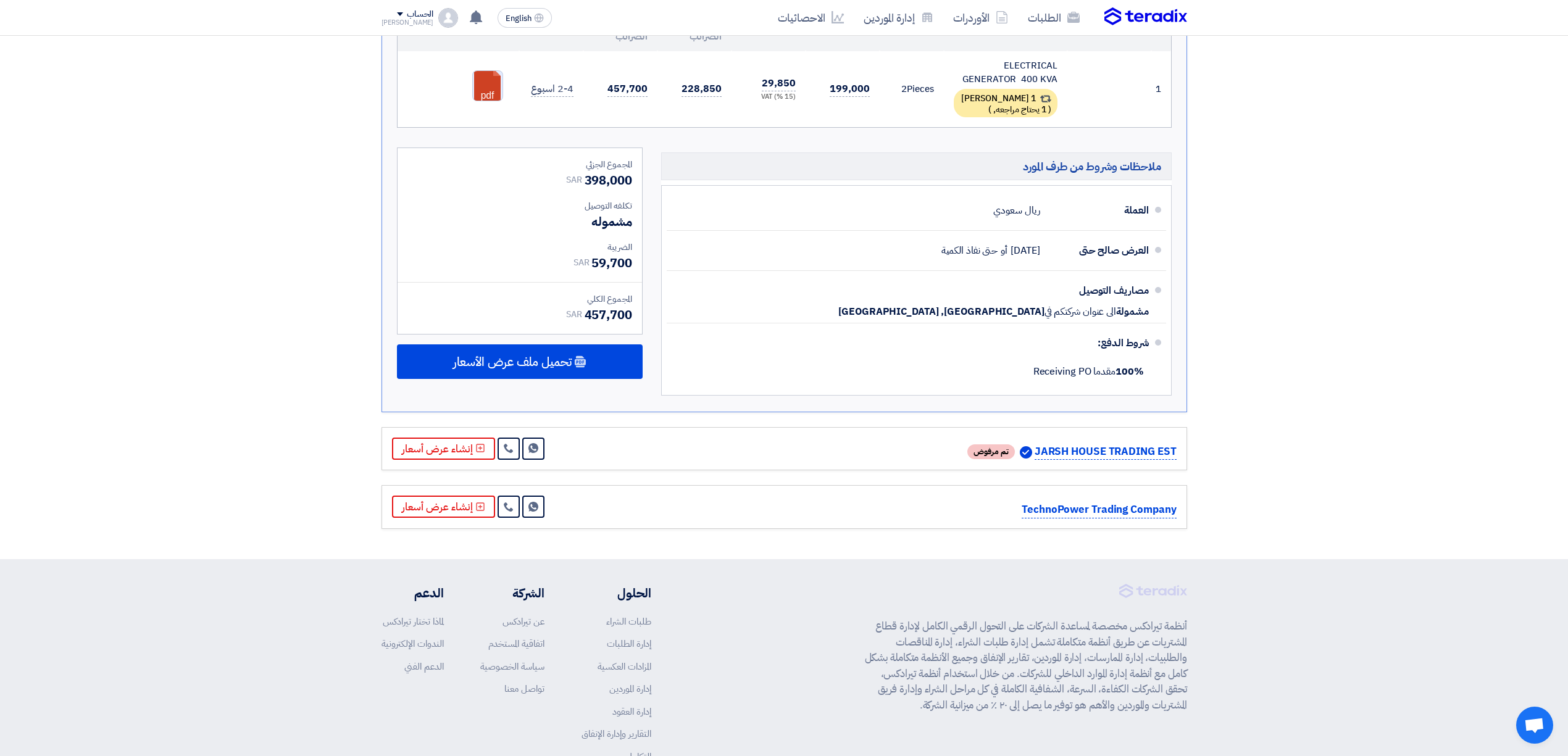
click at [477, 102] on link at bounding box center [522, 108] width 99 height 74
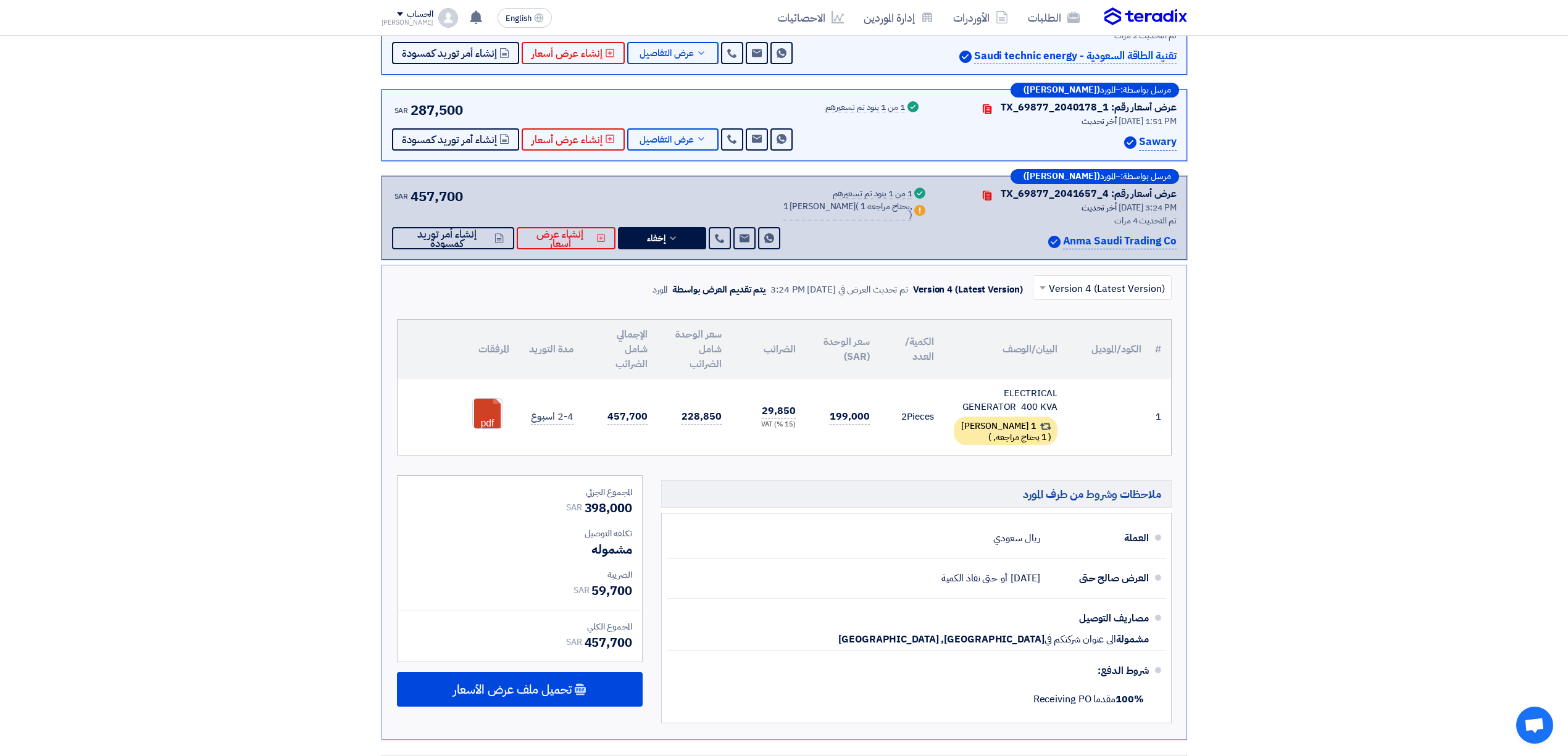
scroll to position [823, 0]
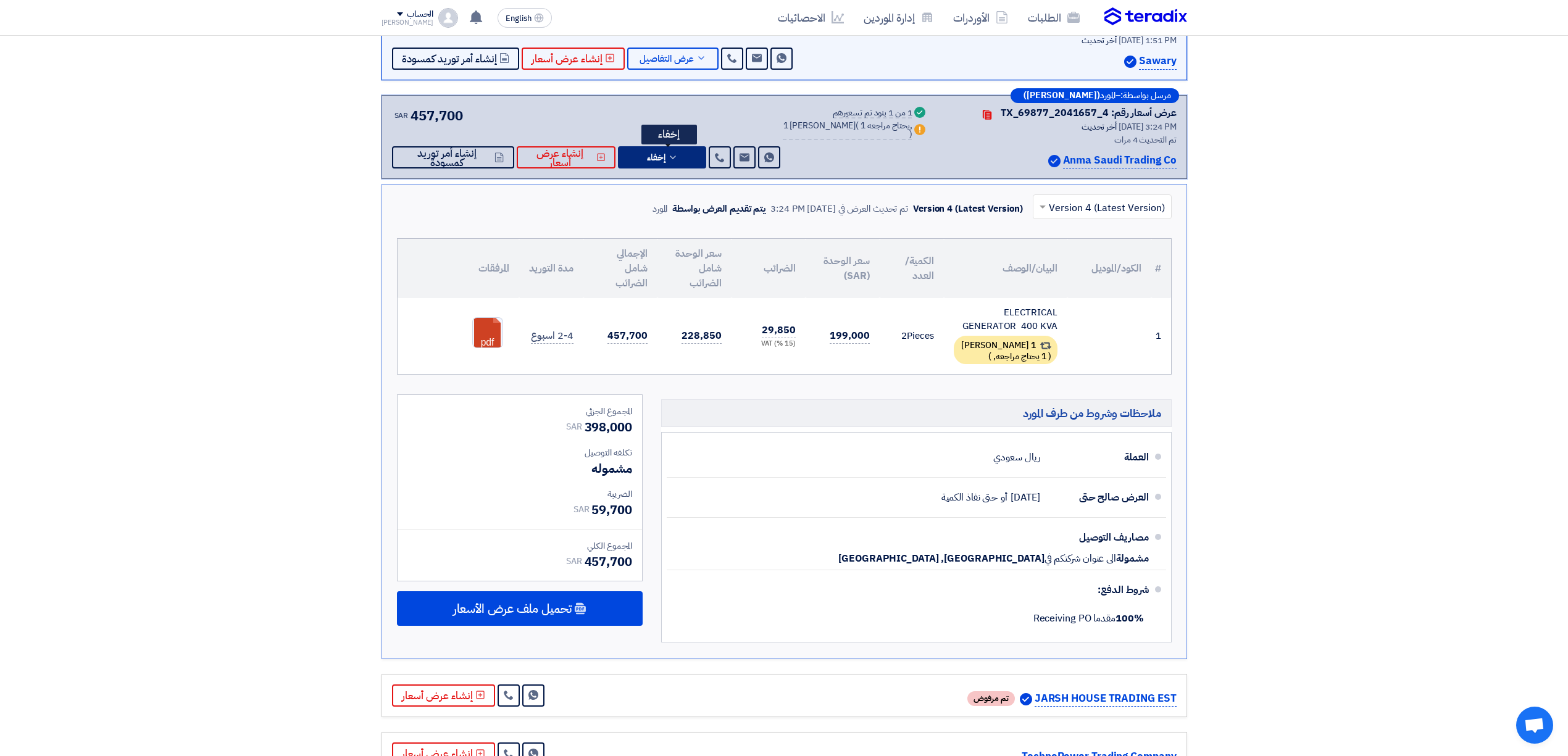
click at [674, 166] on button "إخفاء" at bounding box center [661, 157] width 88 height 22
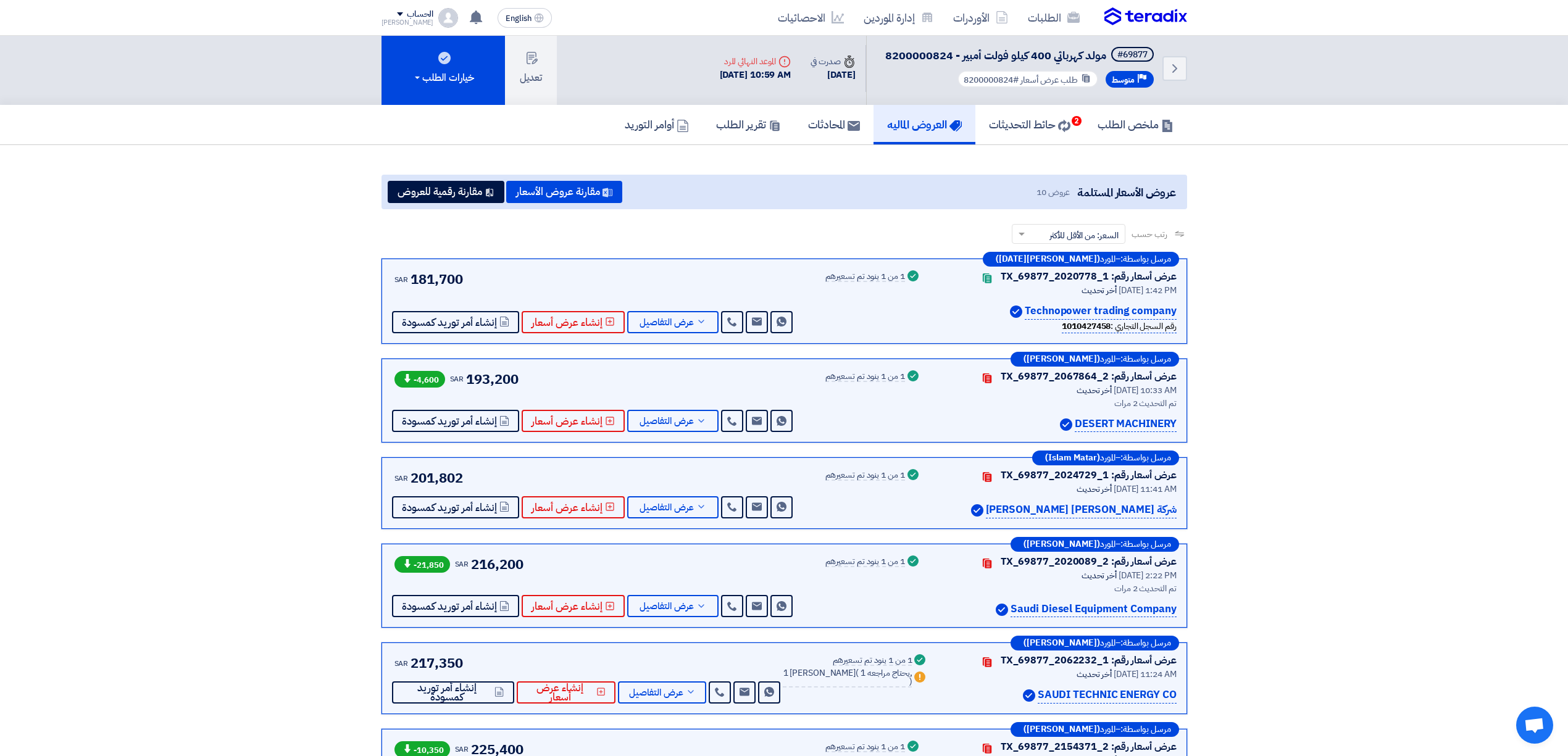
scroll to position [0, 0]
